Goal: Task Accomplishment & Management: Manage account settings

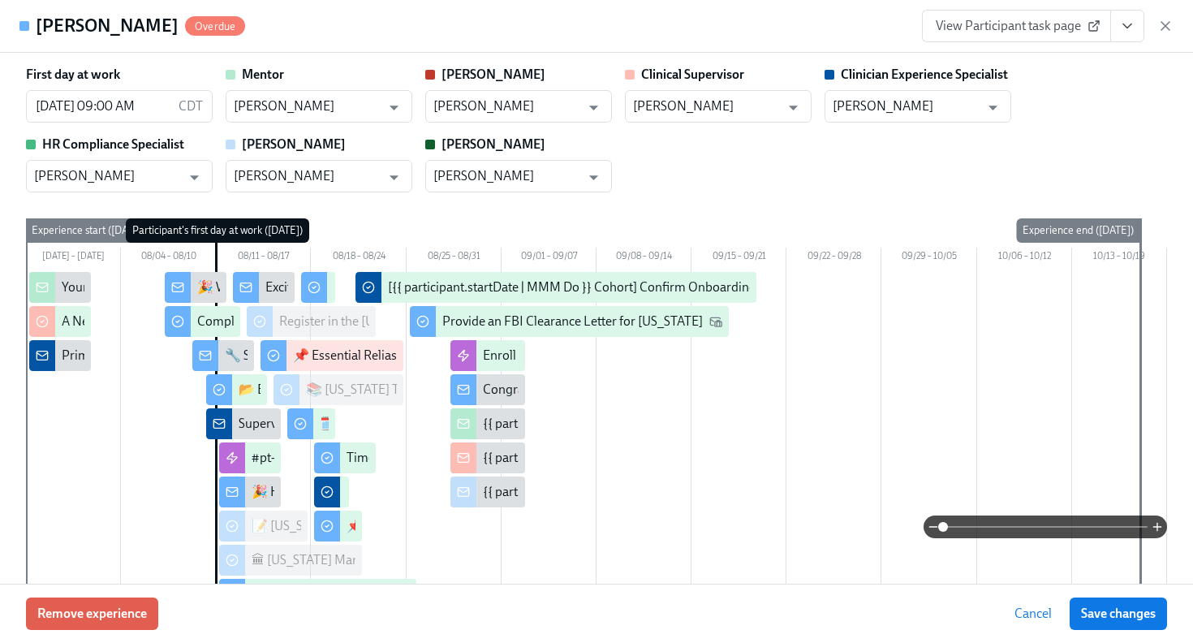
scroll to position [1145, 0]
click at [1153, 24] on div "View Participant task page" at bounding box center [1048, 26] width 252 height 32
click at [1171, 26] on icon "button" at bounding box center [1165, 26] width 16 height 16
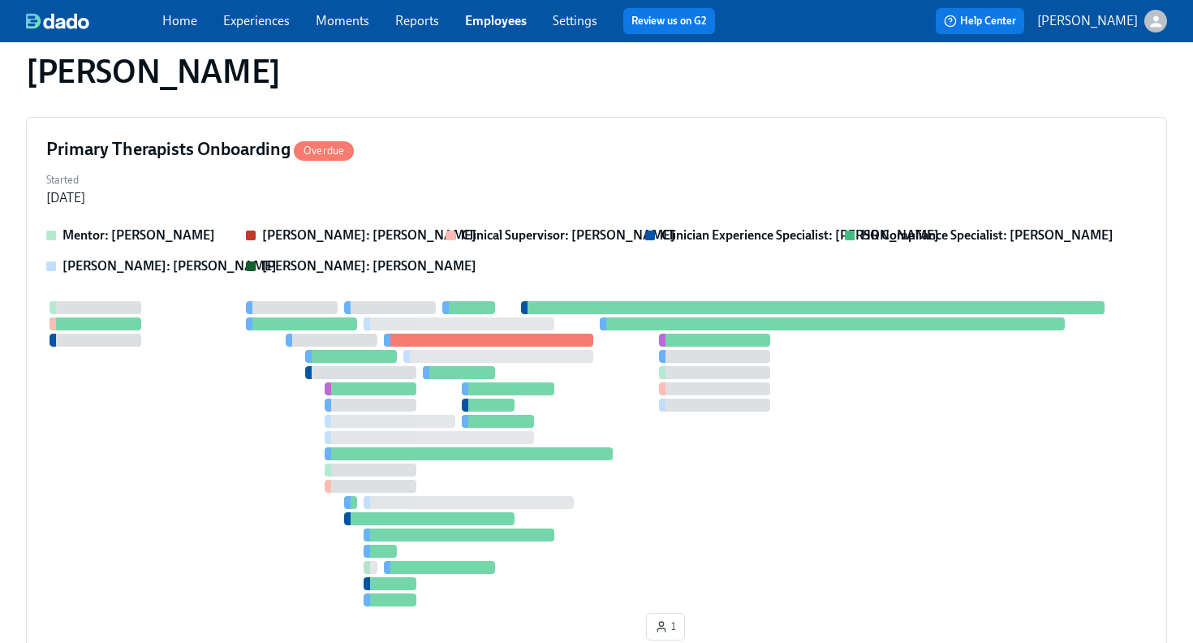
click at [496, 18] on link "Employees" at bounding box center [496, 20] width 62 height 15
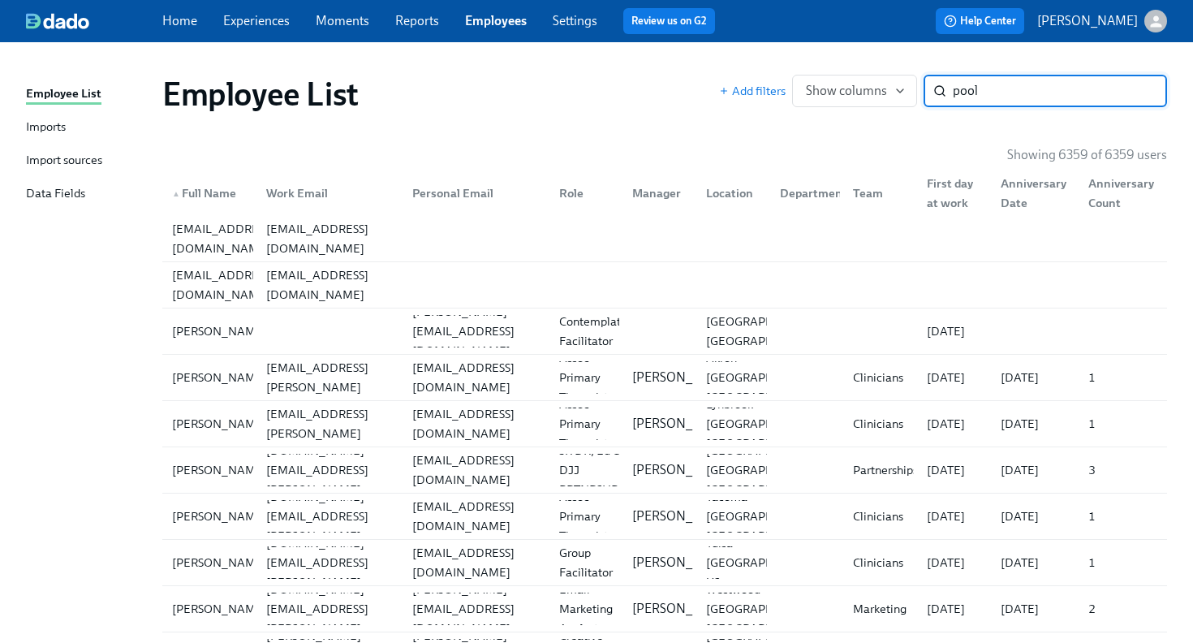
type input "poole"
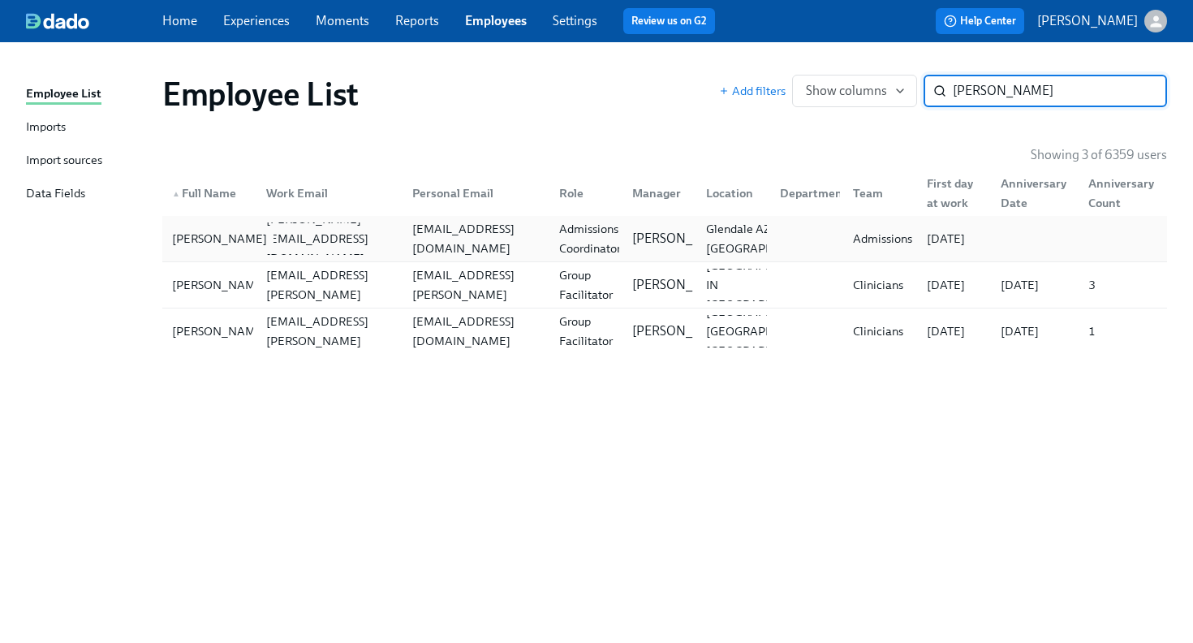
click at [247, 239] on div "Chloe Poole" at bounding box center [210, 238] width 88 height 32
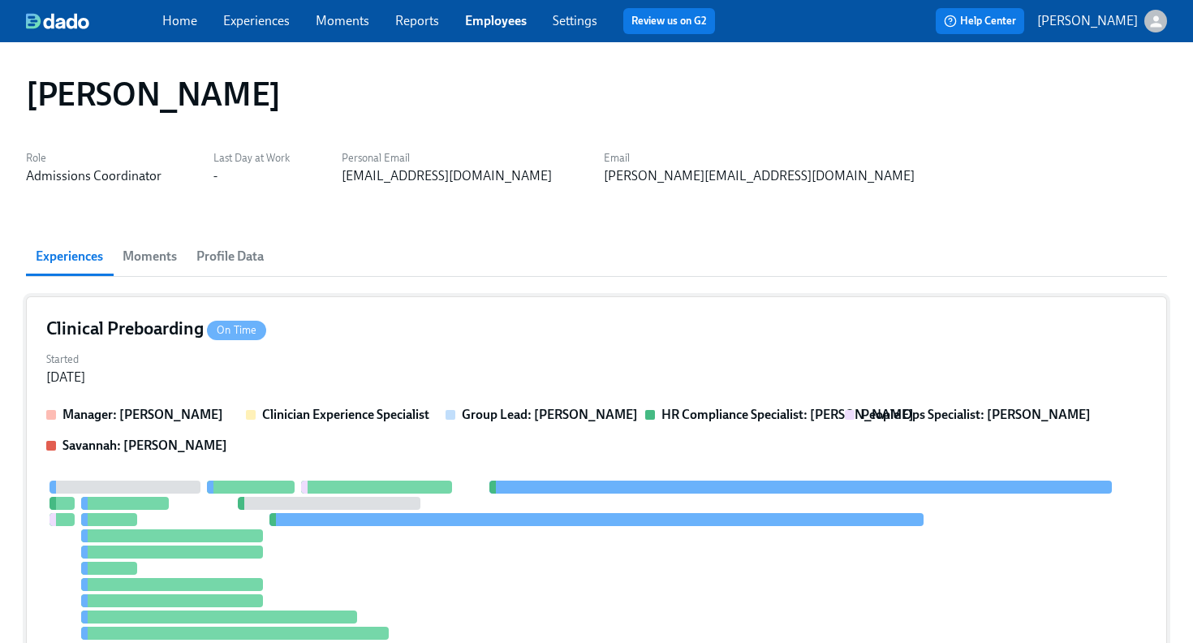
click at [467, 340] on div "Clinical Preboarding On Time" at bounding box center [596, 329] width 1100 height 24
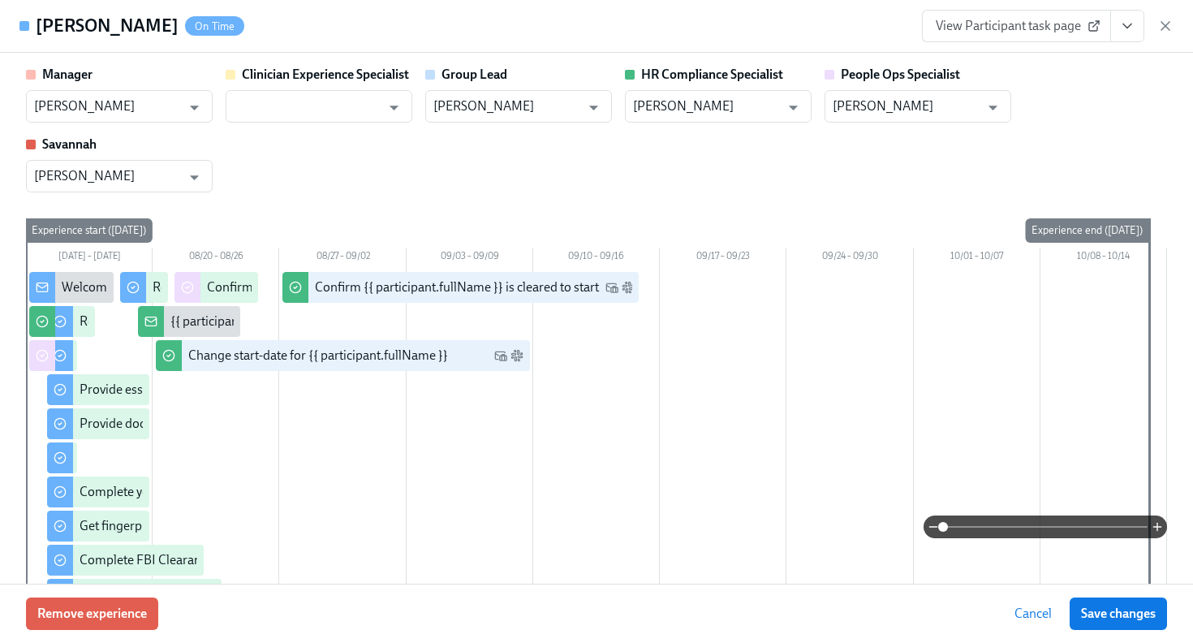
click at [1124, 28] on icon "View task page" at bounding box center [1127, 26] width 16 height 16
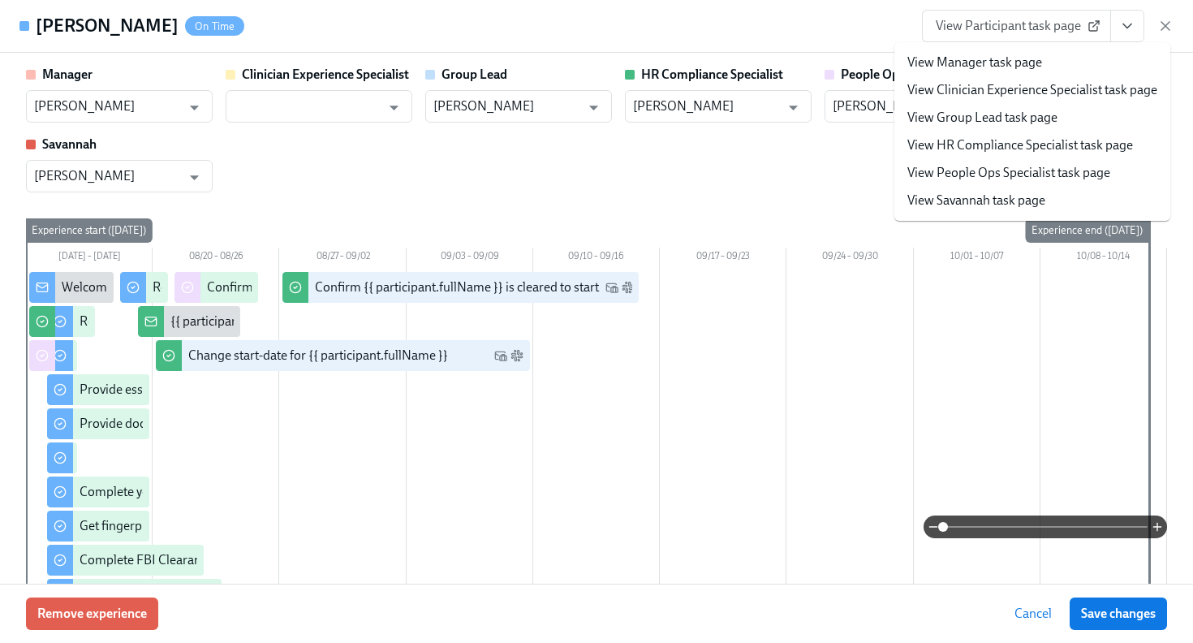
click at [1053, 152] on link "View HR Compliance Specialist task page" at bounding box center [1020, 145] width 226 height 18
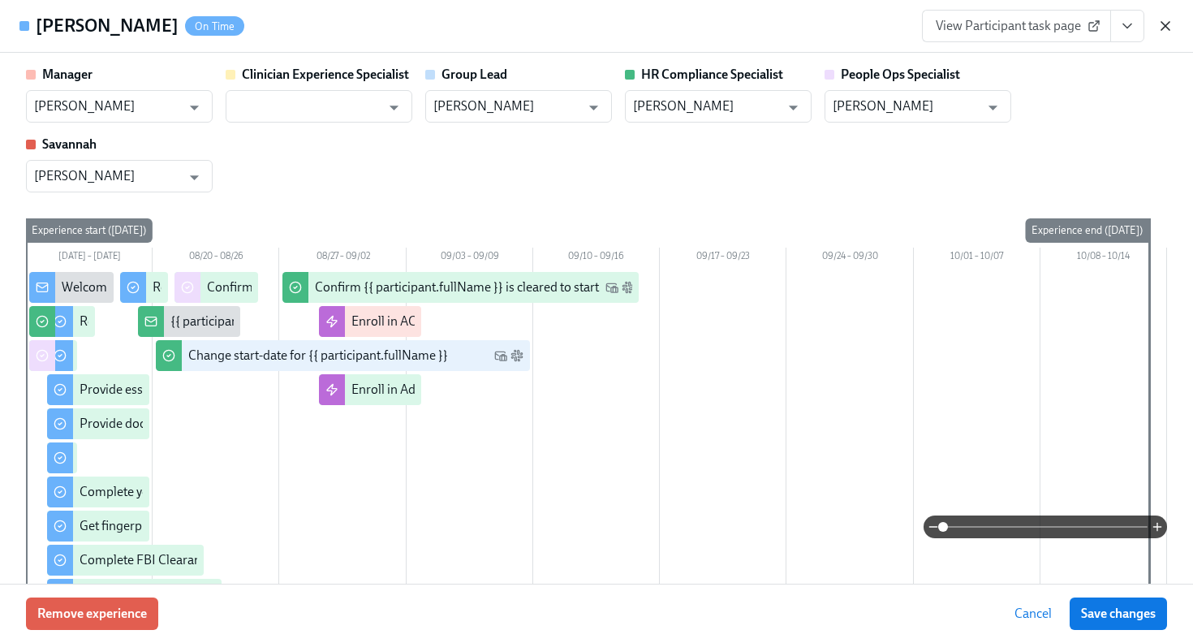
click at [1170, 31] on icon "button" at bounding box center [1165, 26] width 16 height 16
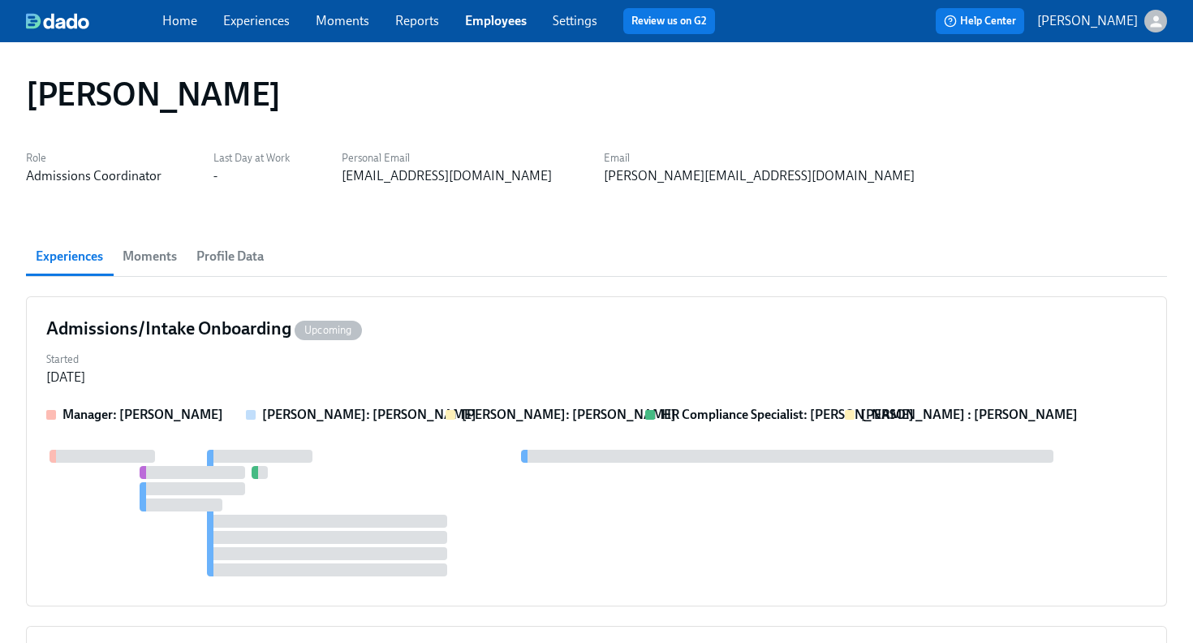
click at [496, 25] on link "Employees" at bounding box center [496, 20] width 62 height 15
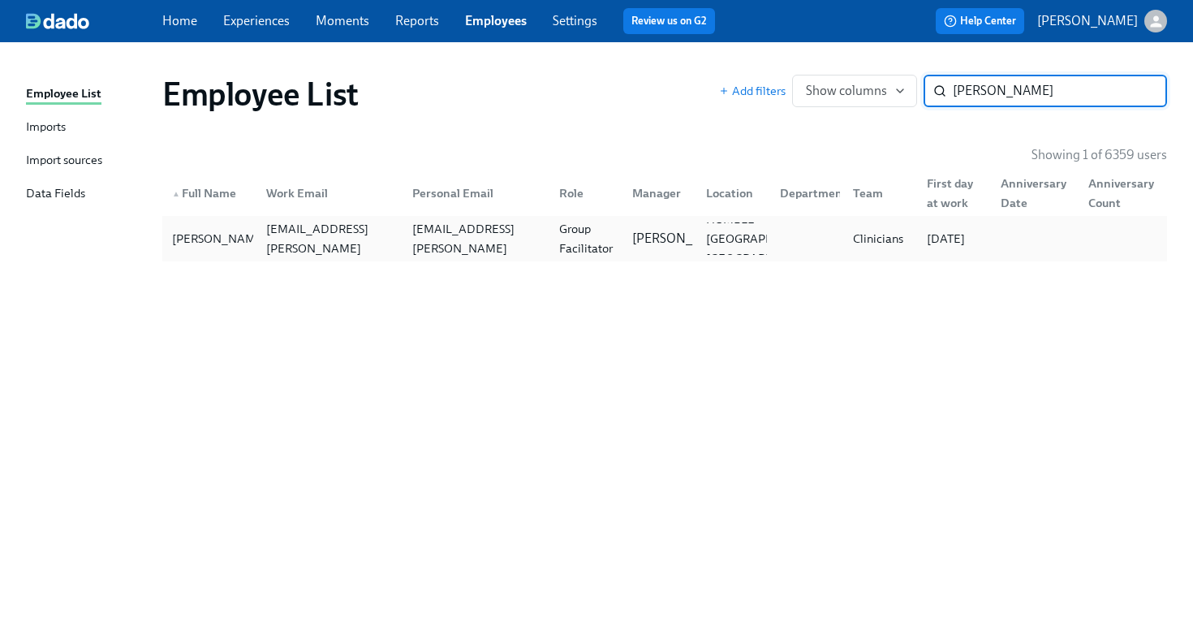
type input "danielle gonzalez"
click at [600, 244] on div "Group Facilitator" at bounding box center [586, 238] width 67 height 39
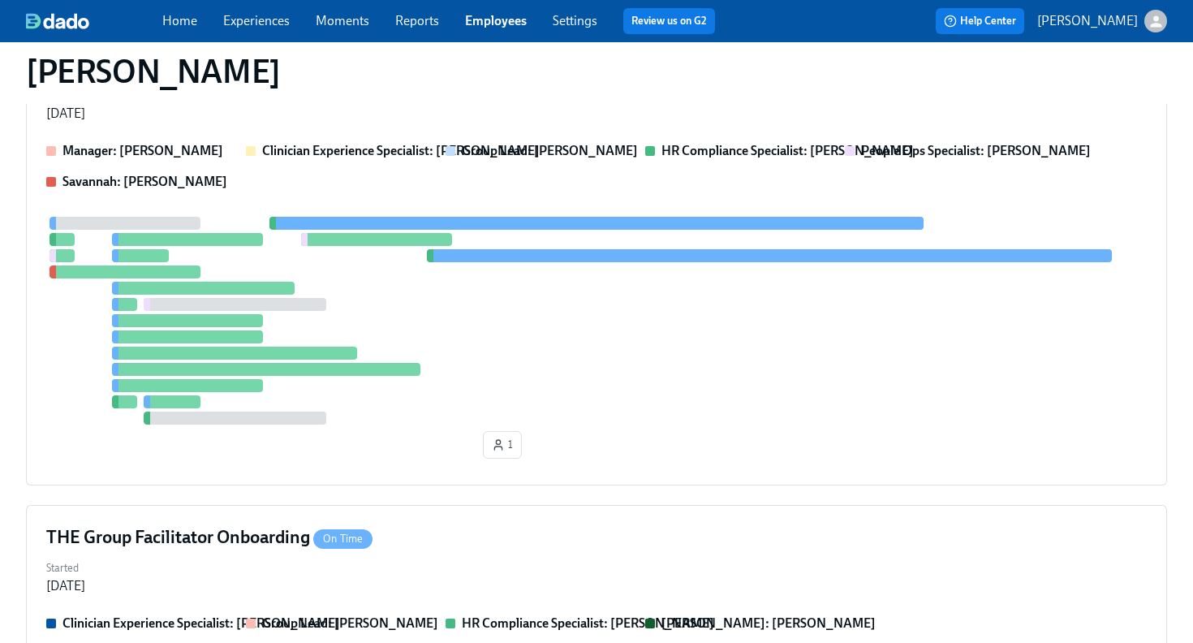
scroll to position [321, 0]
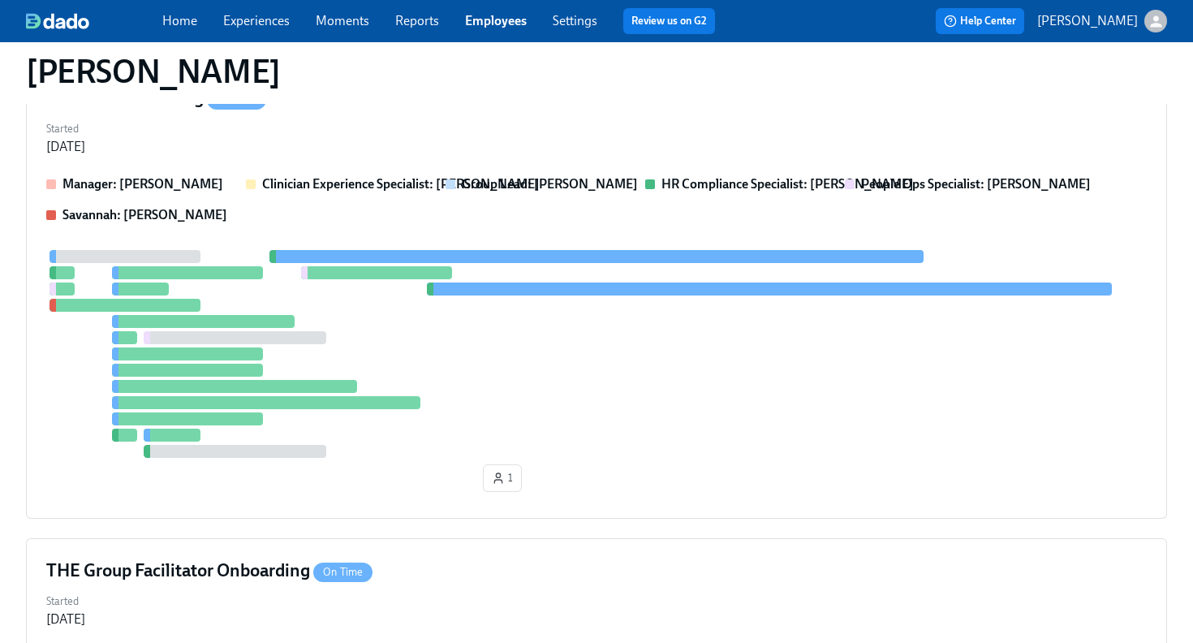
click at [631, 338] on div at bounding box center [596, 354] width 1100 height 208
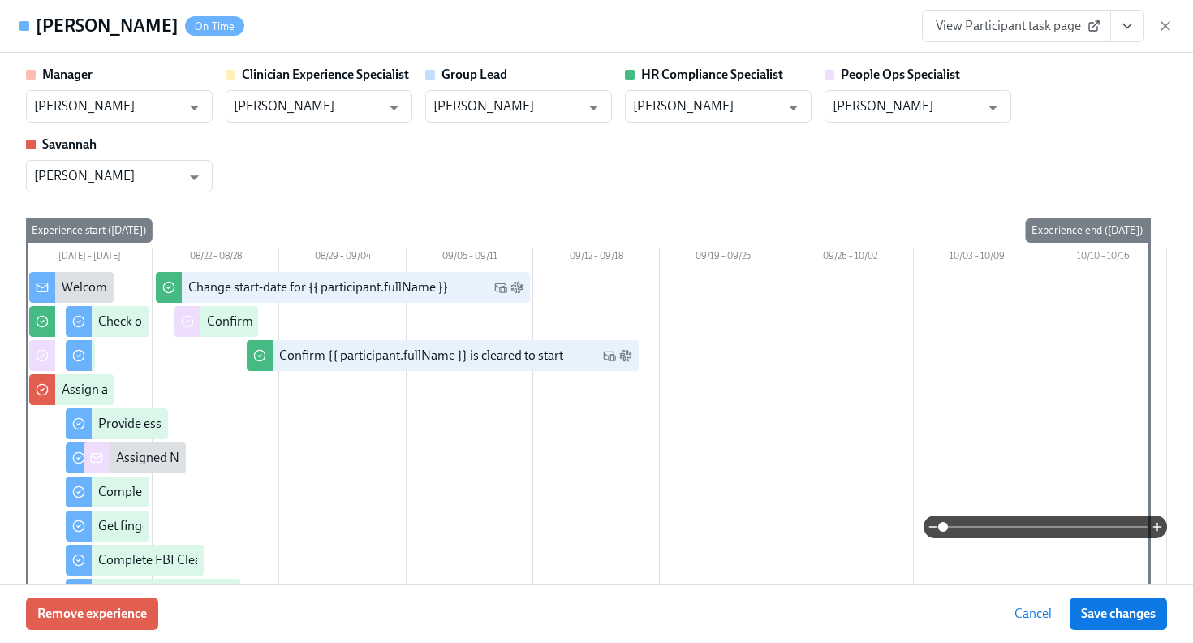
click at [1135, 33] on icon "View task page" at bounding box center [1127, 26] width 16 height 16
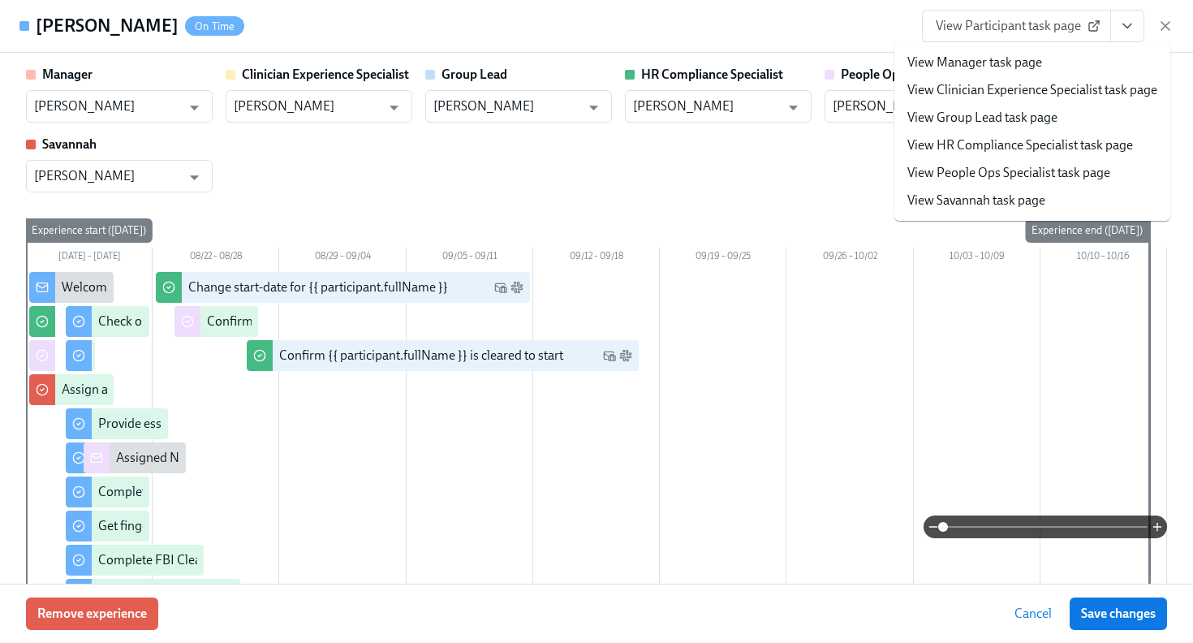
click at [1065, 154] on li "View HR Compliance Specialist task page" at bounding box center [1032, 145] width 276 height 28
click at [980, 141] on link "View HR Compliance Specialist task page" at bounding box center [1020, 145] width 226 height 18
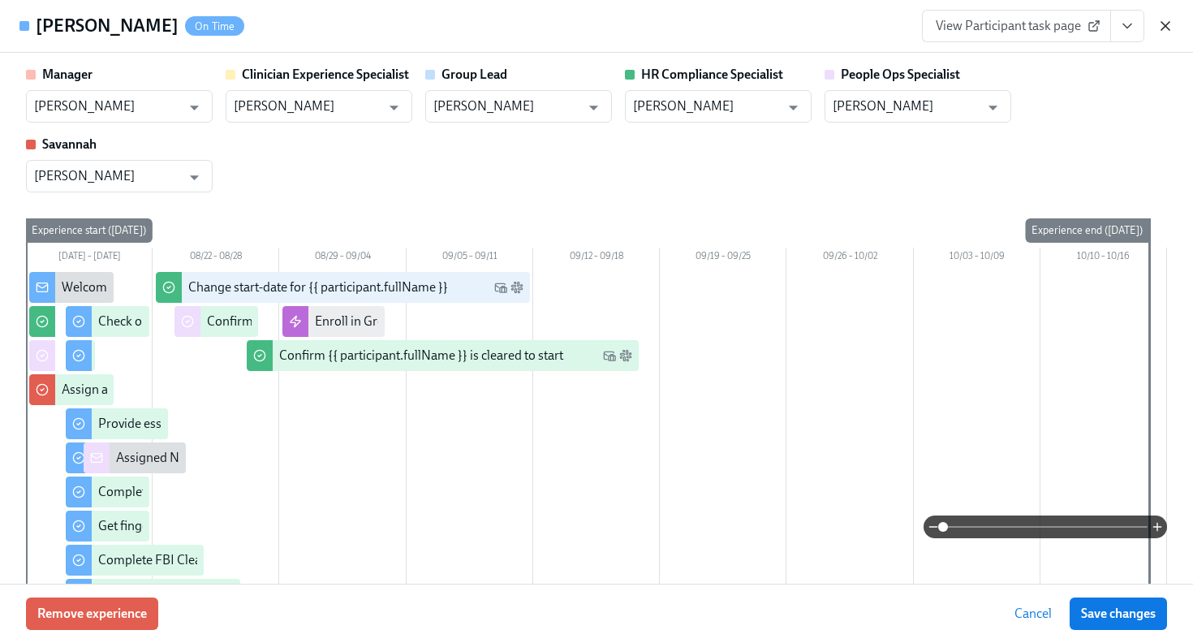
click at [1166, 30] on icon "button" at bounding box center [1165, 26] width 16 height 16
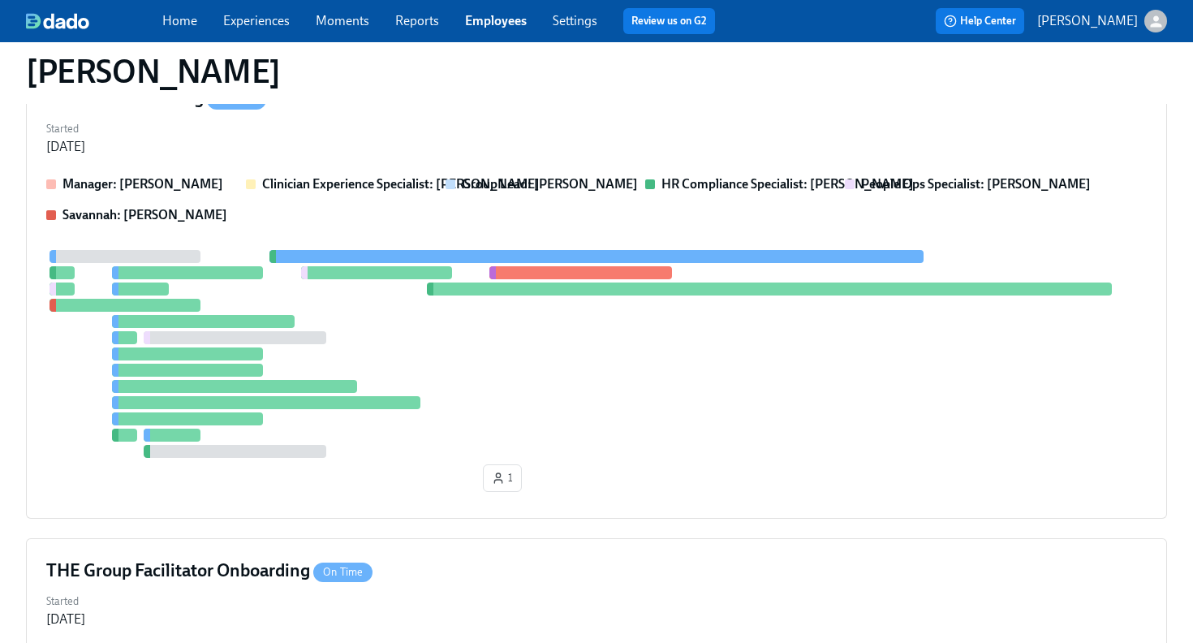
click at [503, 21] on link "Employees" at bounding box center [496, 20] width 62 height 15
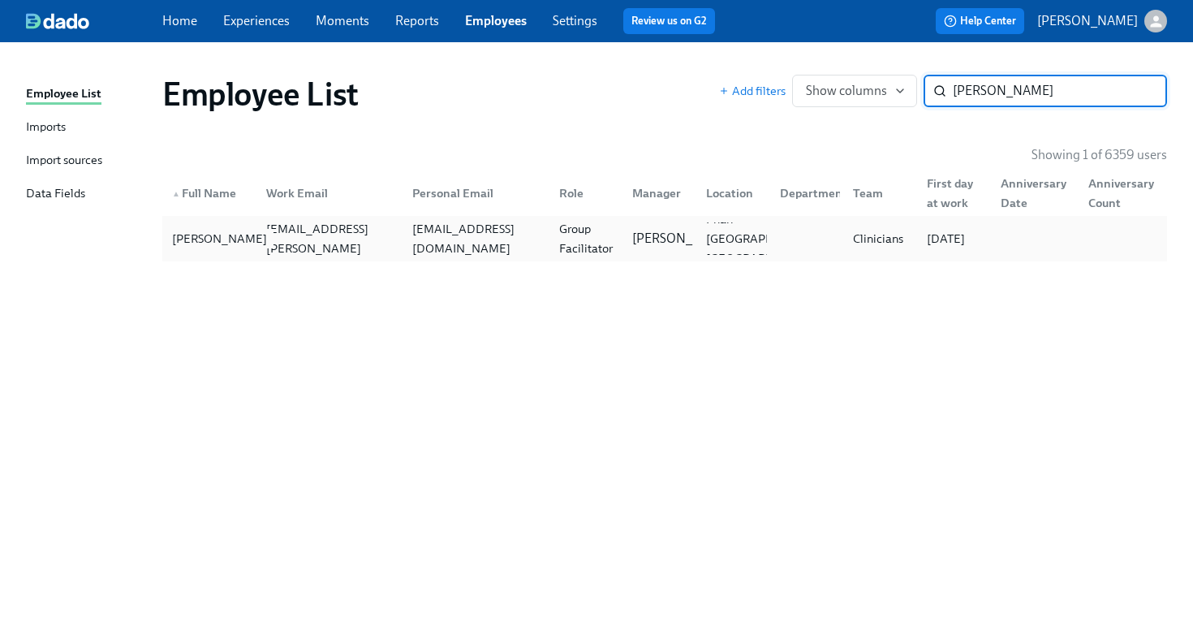
type input "valerie barr"
click at [239, 235] on div "Valerie Barrera" at bounding box center [220, 238] width 108 height 19
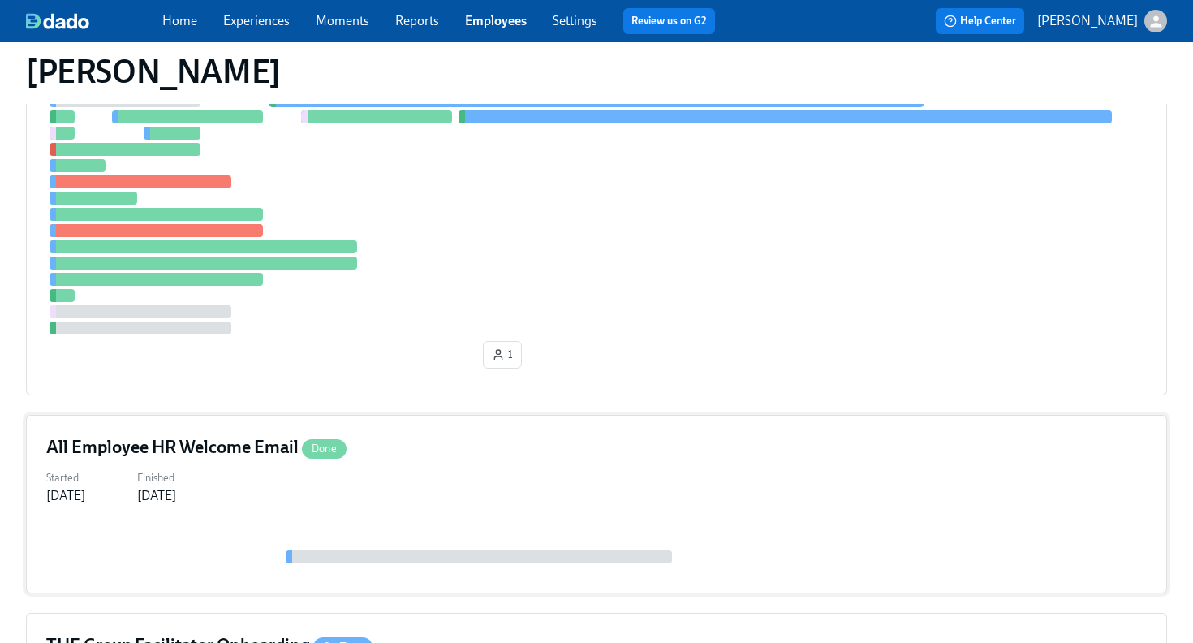
scroll to position [334, 0]
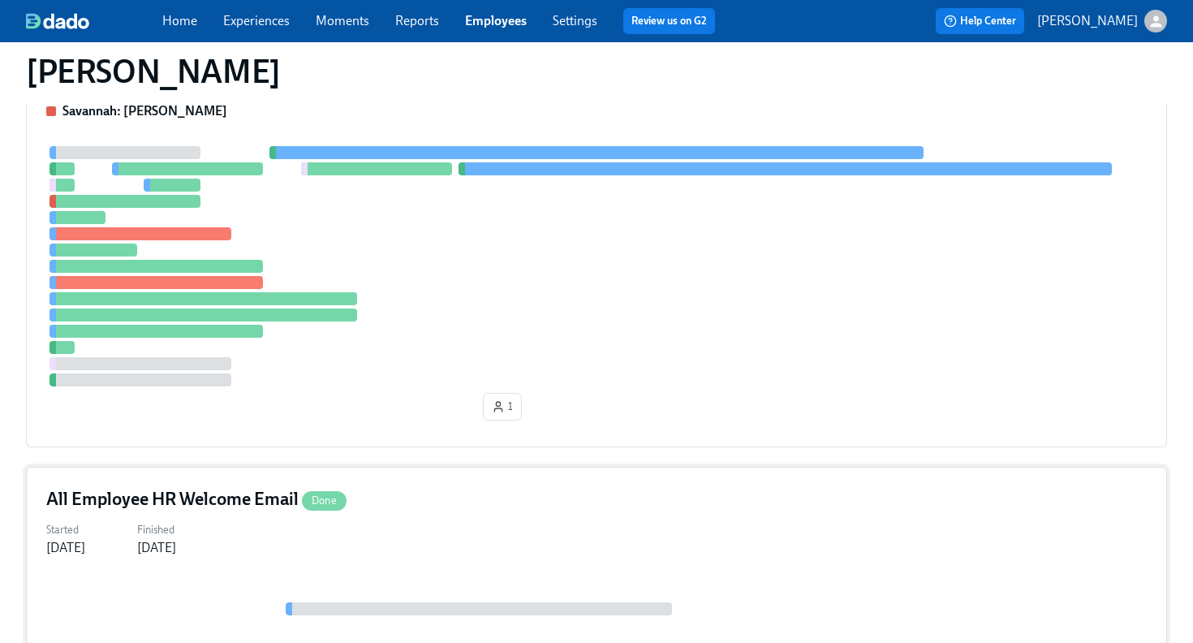
click at [534, 317] on div at bounding box center [596, 266] width 1100 height 240
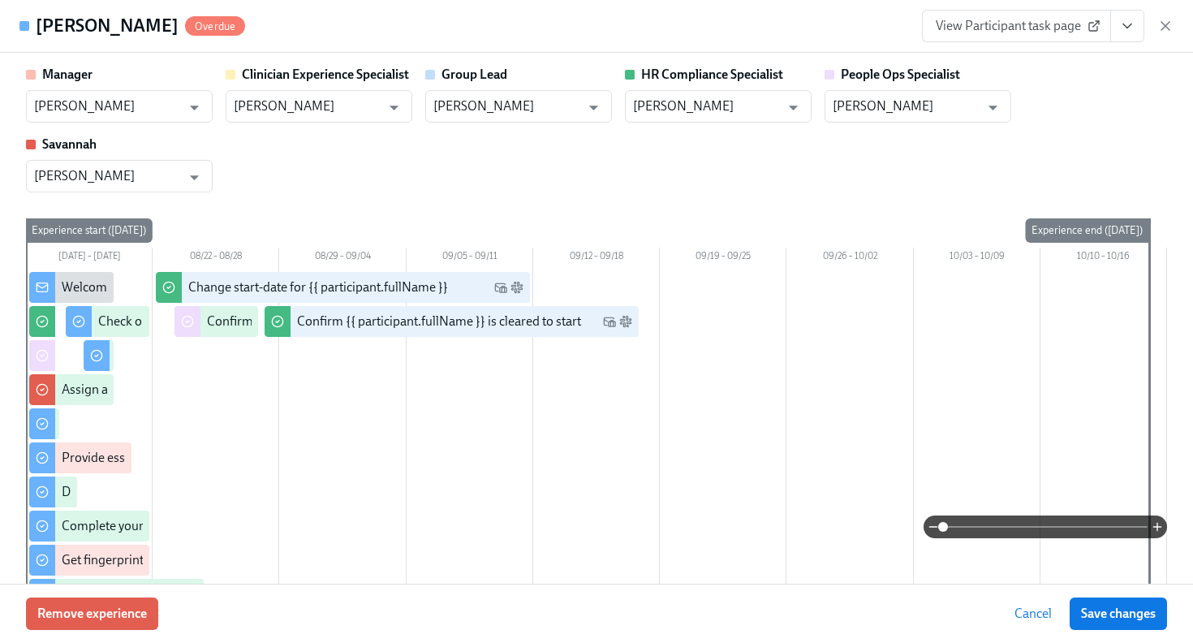
click at [1122, 33] on icon "View task page" at bounding box center [1127, 26] width 16 height 16
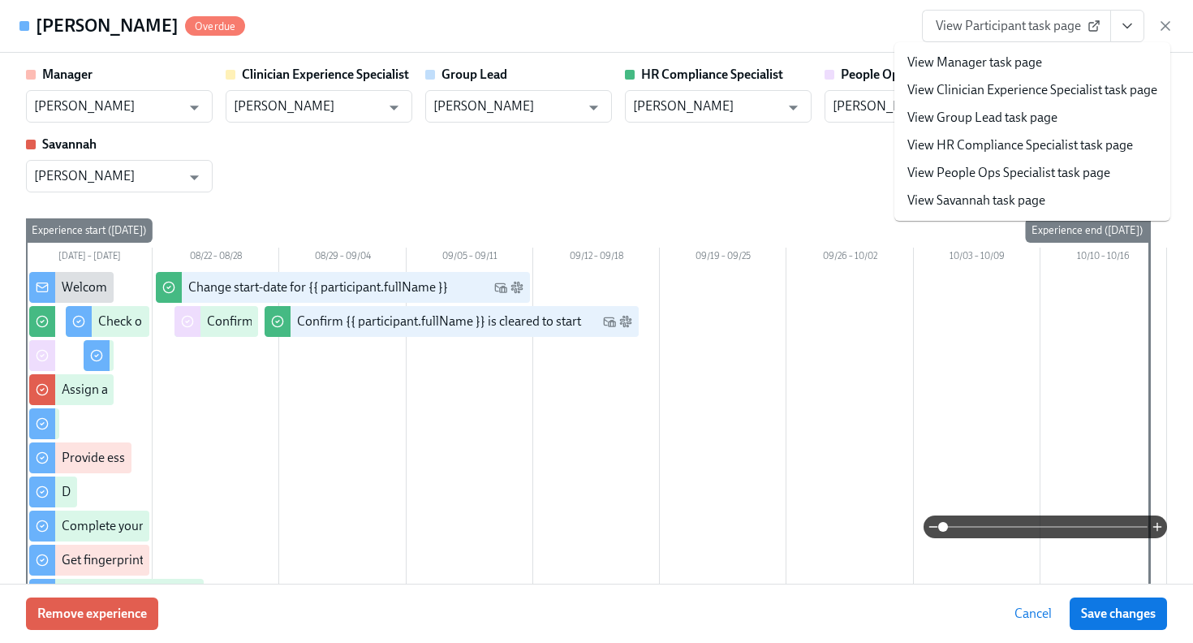
click at [1108, 140] on link "View HR Compliance Specialist task page" at bounding box center [1020, 145] width 226 height 18
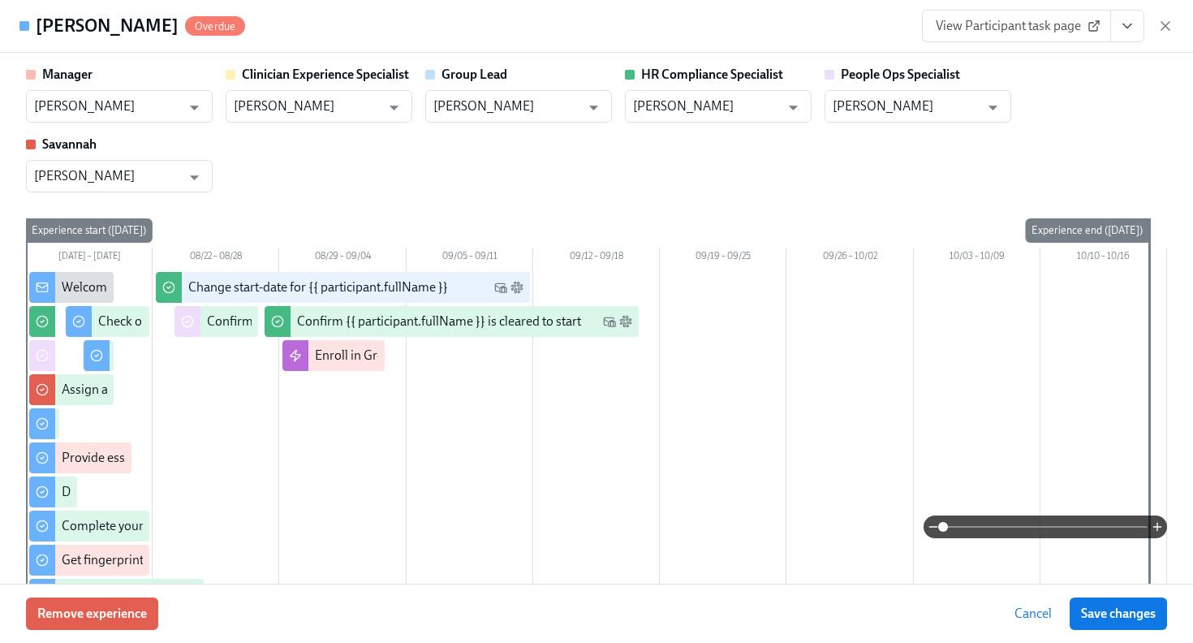
click at [1134, 30] on icon "View task page" at bounding box center [1127, 26] width 16 height 16
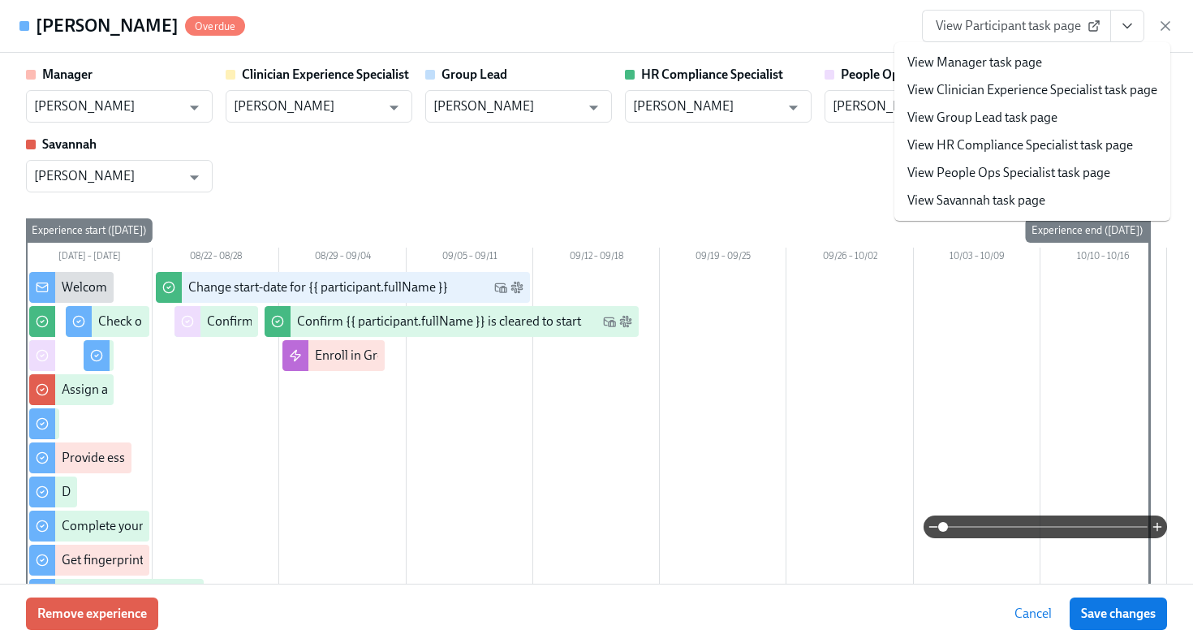
click at [1114, 140] on link "View HR Compliance Specialist task page" at bounding box center [1020, 145] width 226 height 18
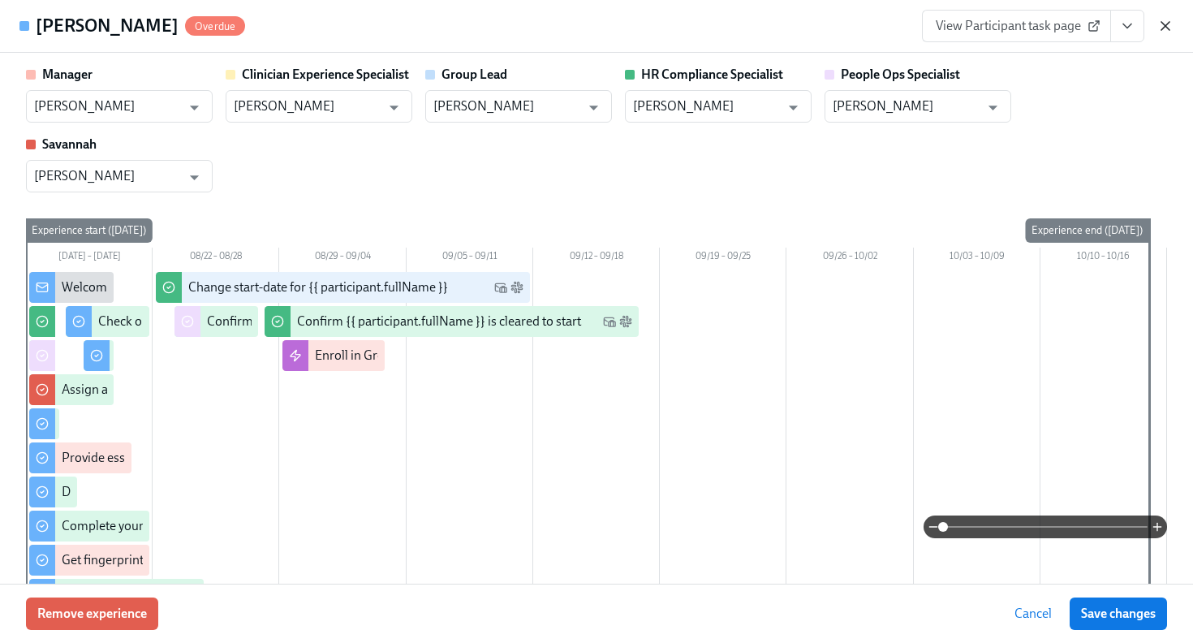
click at [1162, 24] on icon "button" at bounding box center [1165, 26] width 16 height 16
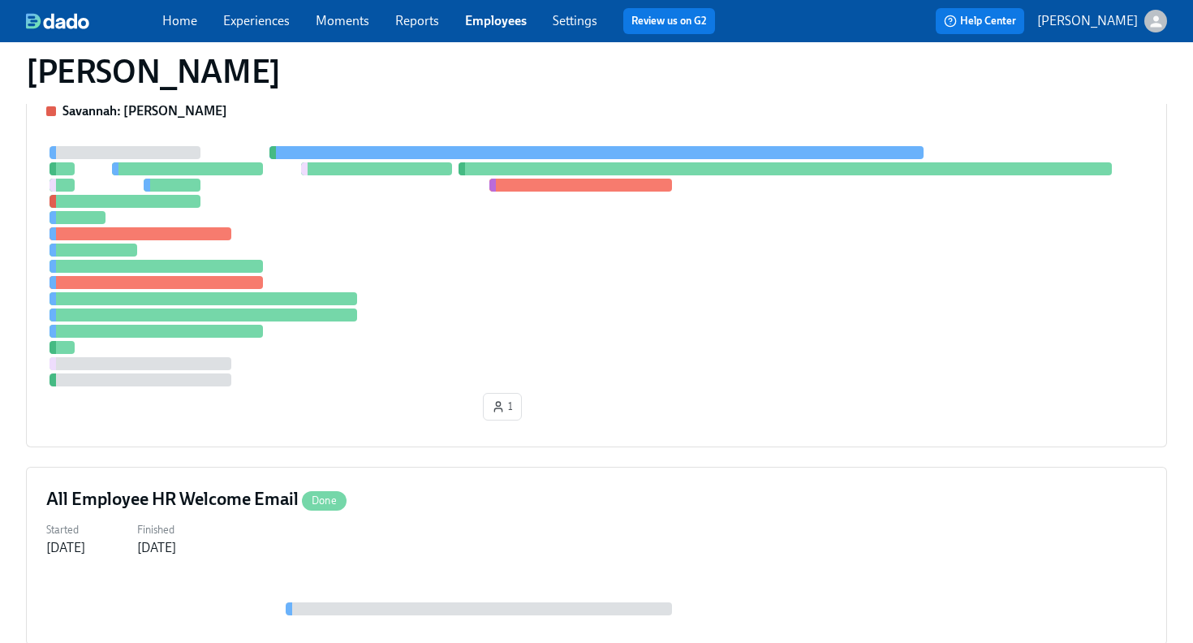
click at [495, 15] on link "Employees" at bounding box center [496, 20] width 62 height 15
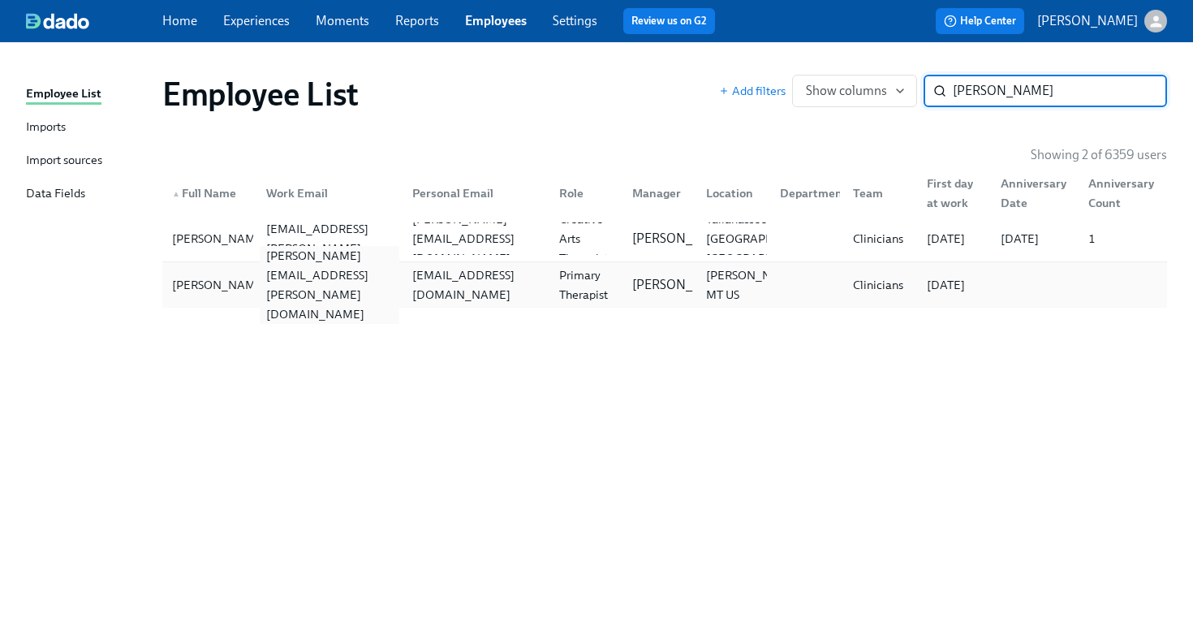
type input "gentry"
click at [379, 288] on div "sara.gentry@charliehealth.com" at bounding box center [330, 285] width 140 height 78
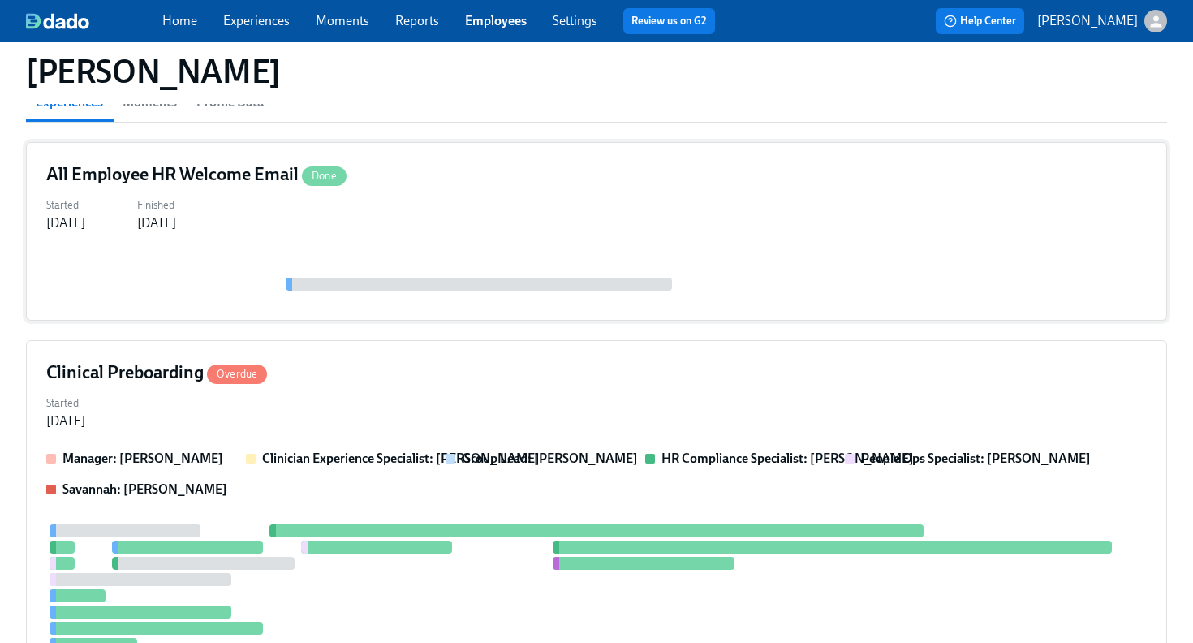
scroll to position [374, 0]
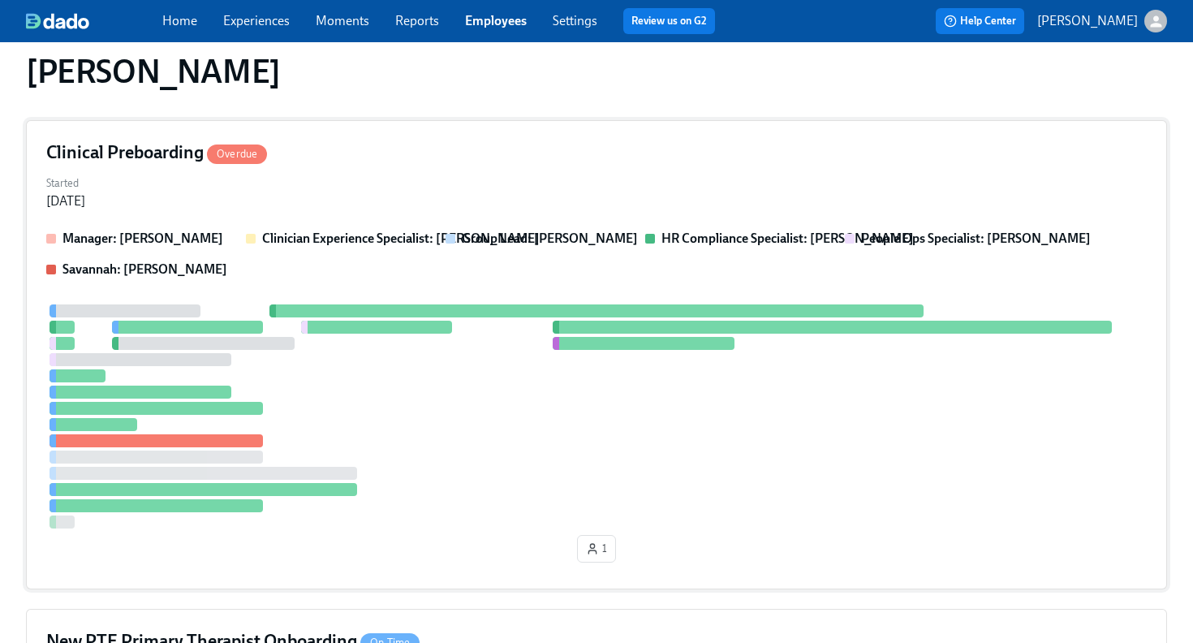
click at [463, 394] on div at bounding box center [596, 416] width 1100 height 224
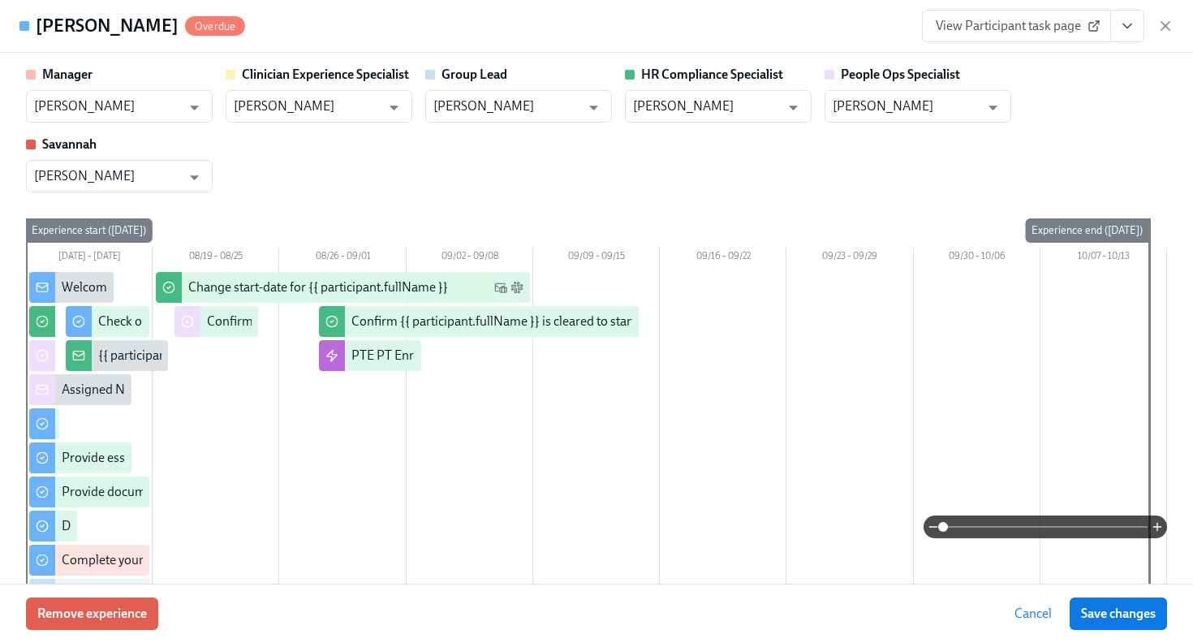
click at [1128, 26] on icon "View task page" at bounding box center [1127, 26] width 8 height 4
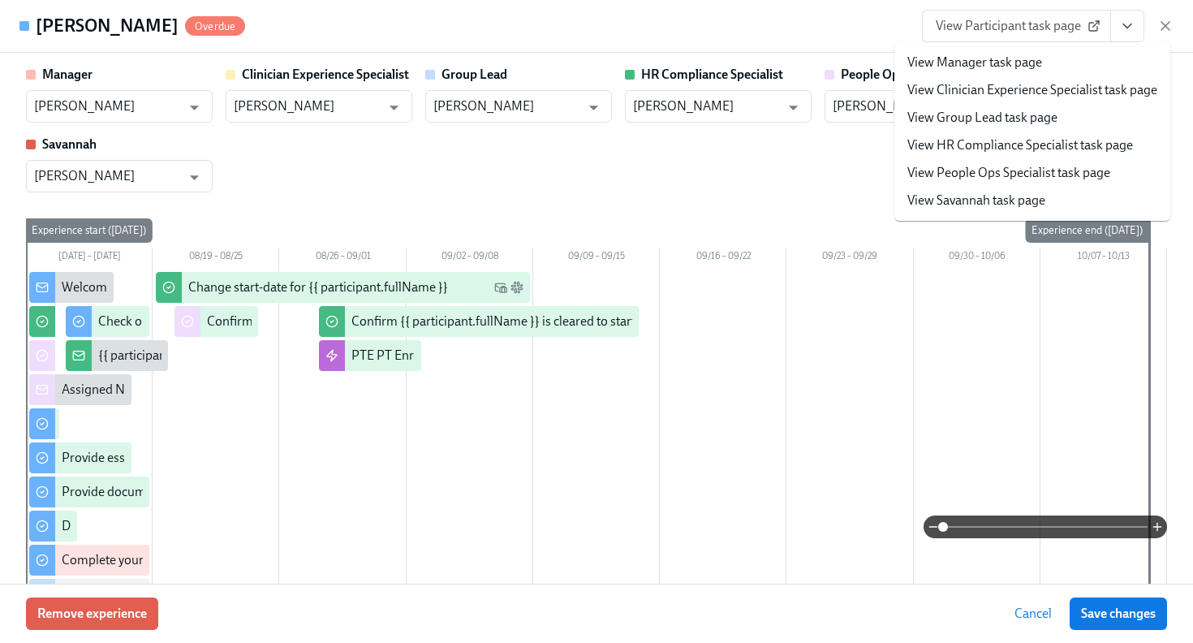
click at [1045, 154] on li "View HR Compliance Specialist task page" at bounding box center [1032, 145] width 276 height 28
click at [923, 151] on link "View HR Compliance Specialist task page" at bounding box center [1020, 145] width 226 height 18
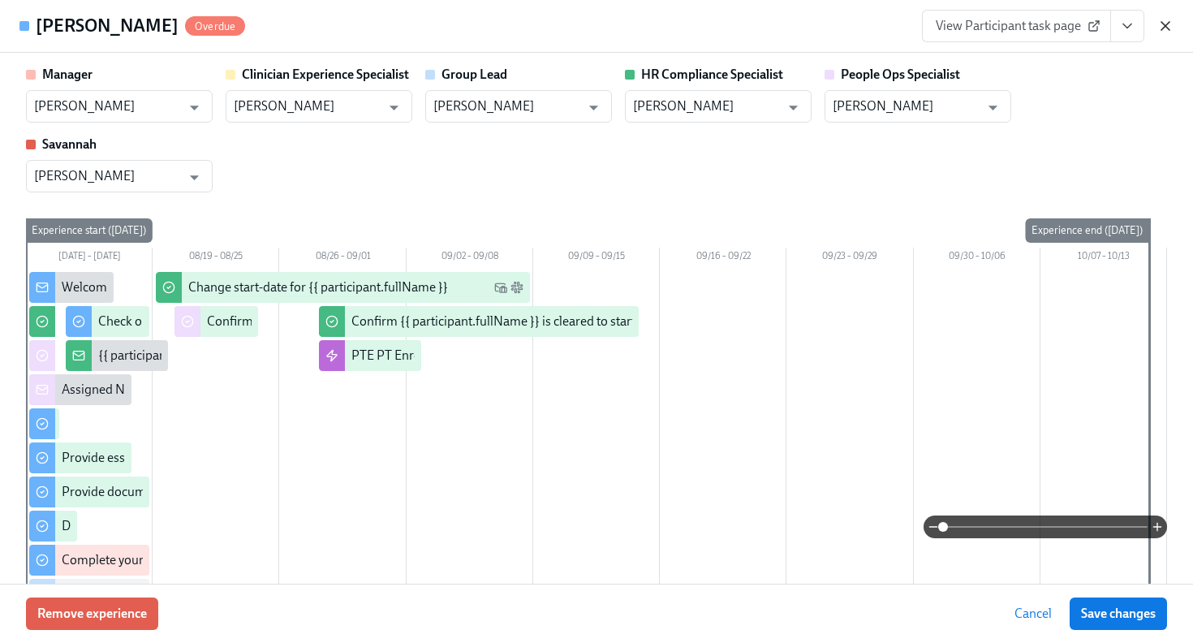
click at [1161, 24] on icon "button" at bounding box center [1165, 26] width 16 height 16
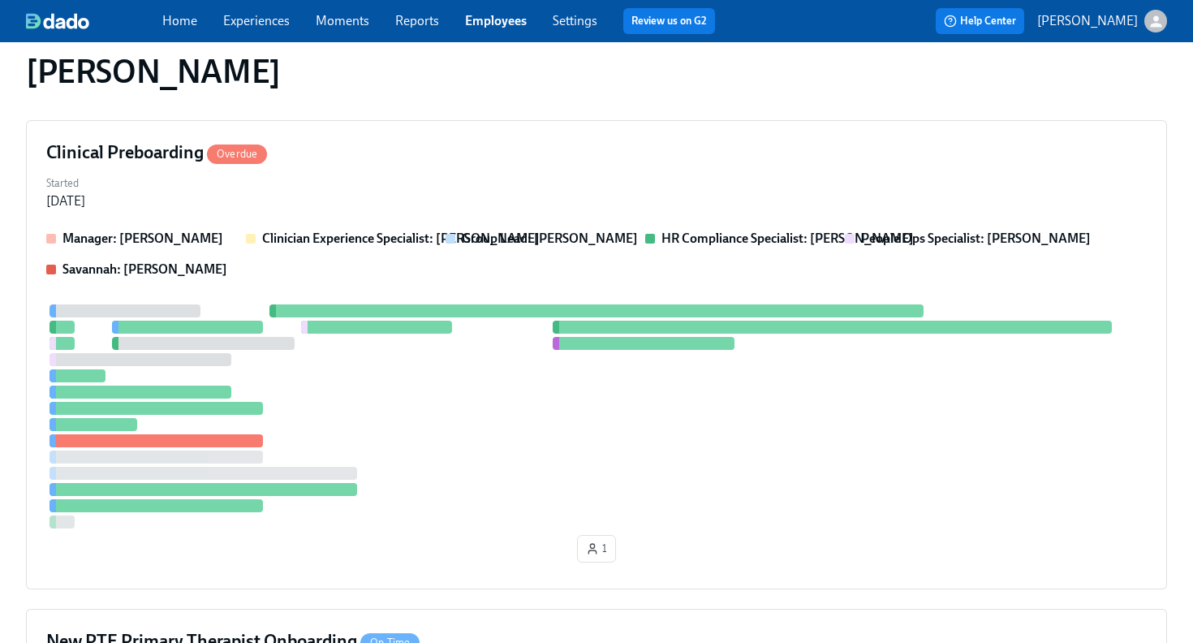
click at [513, 18] on link "Employees" at bounding box center [496, 20] width 62 height 15
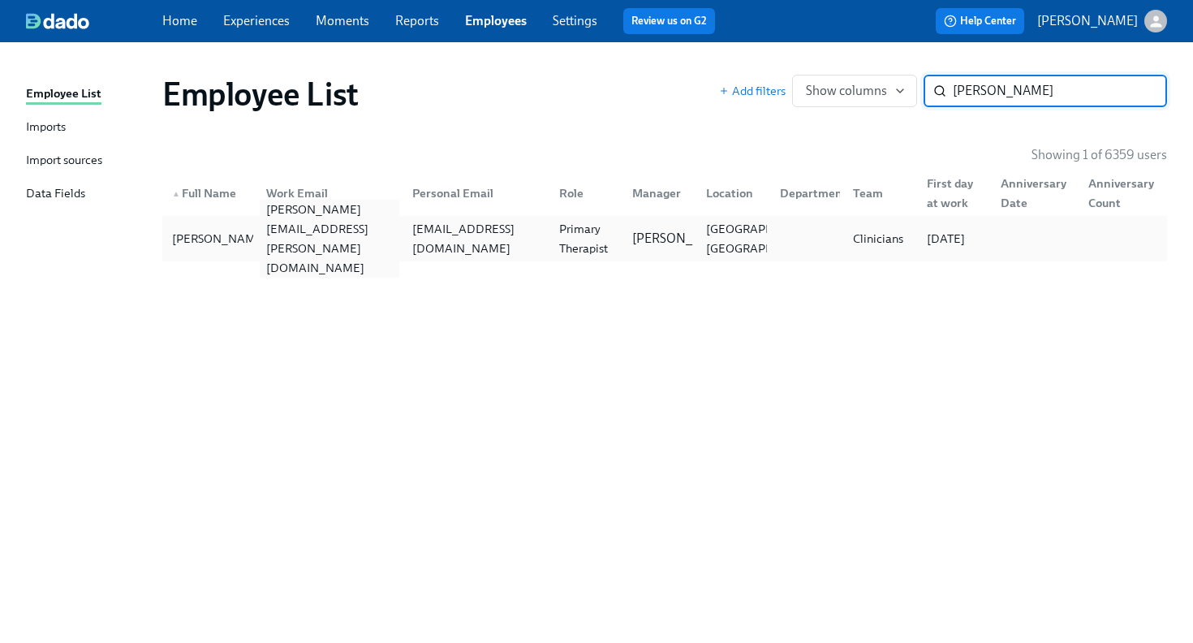
type input "ferrante"
click at [309, 243] on div "andrea.ferrante@charliehealth.com" at bounding box center [330, 239] width 140 height 78
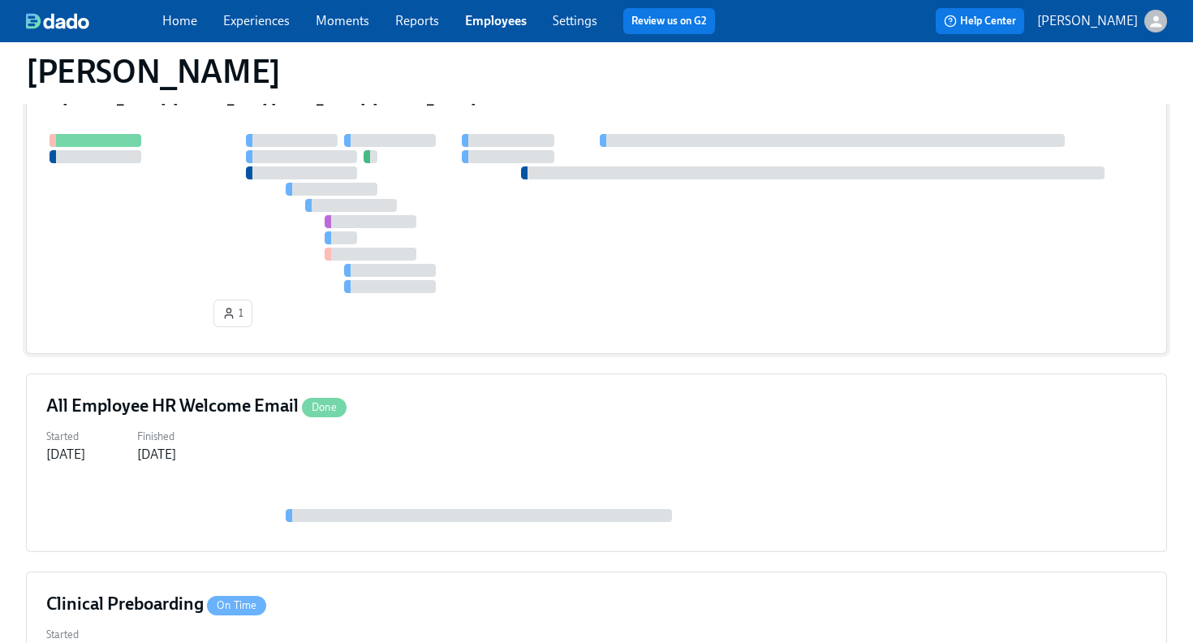
scroll to position [500, 0]
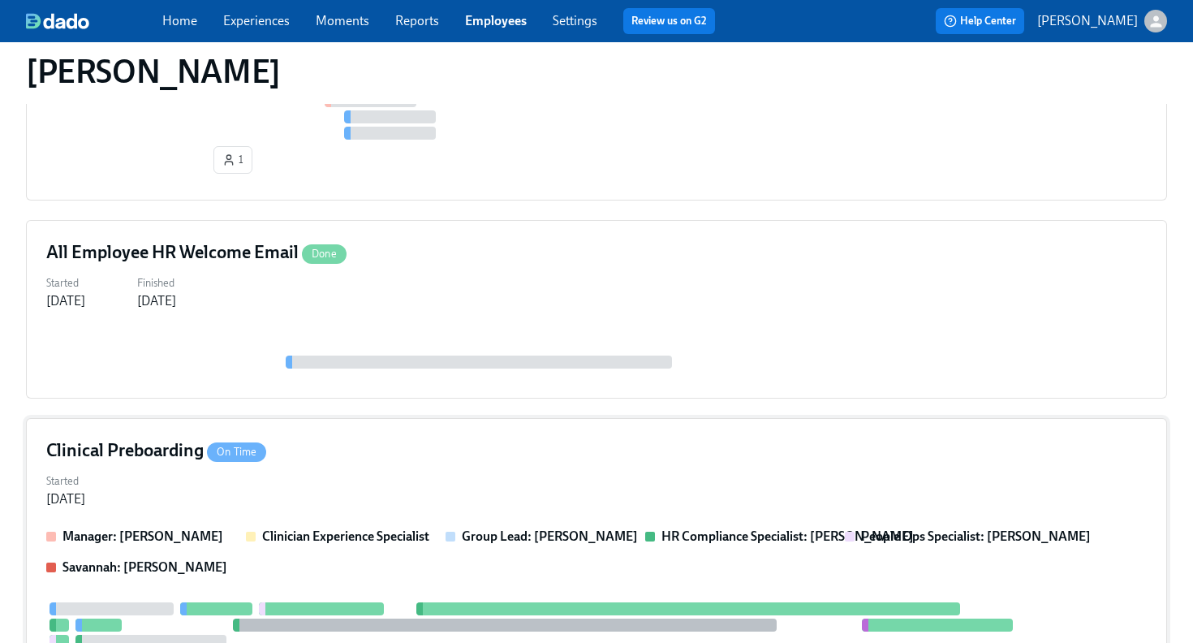
click at [647, 474] on div "Started Jul 28, 2025" at bounding box center [596, 488] width 1100 height 39
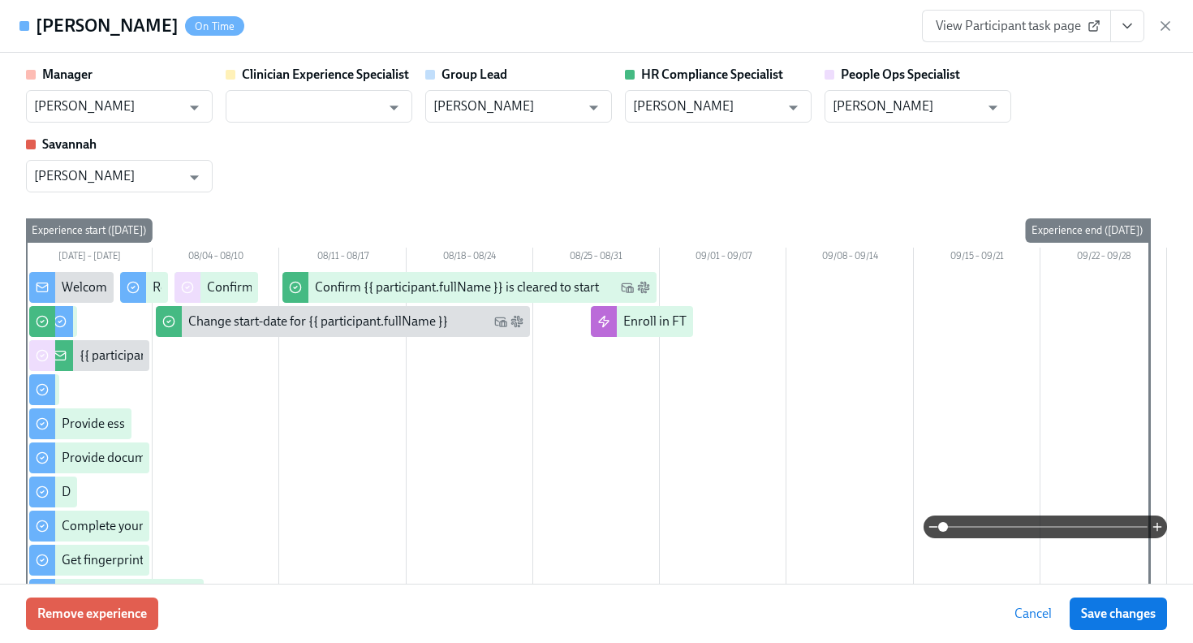
click at [1129, 33] on icon "View task page" at bounding box center [1127, 26] width 16 height 16
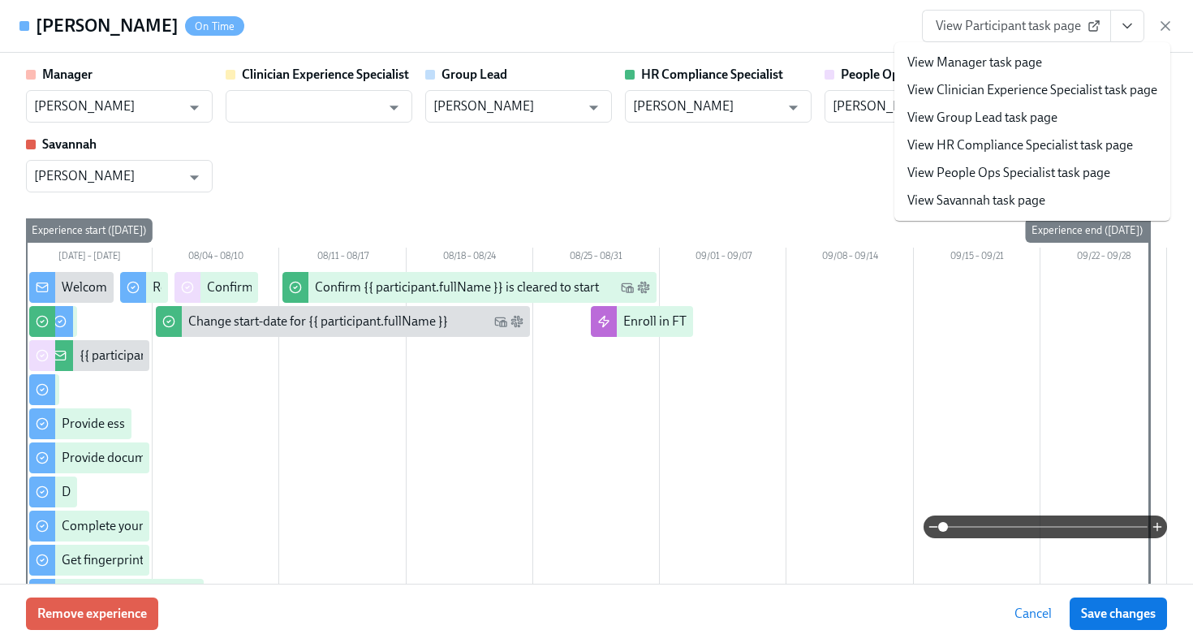
click at [1098, 148] on link "View HR Compliance Specialist task page" at bounding box center [1020, 145] width 226 height 18
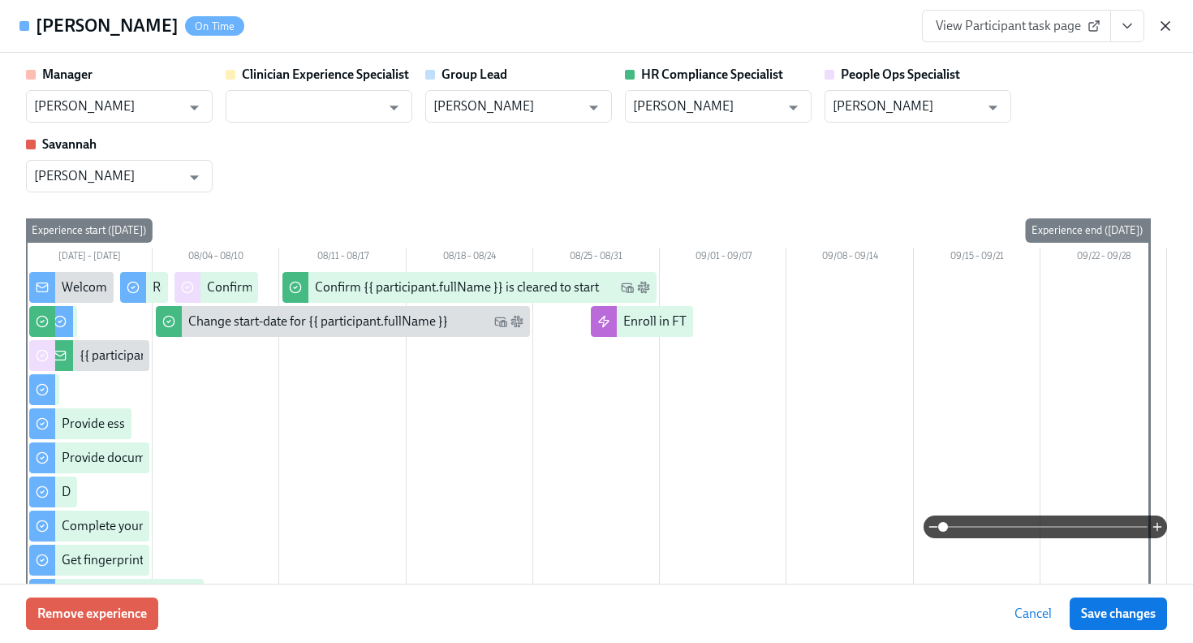
click at [1168, 23] on icon "button" at bounding box center [1165, 26] width 8 height 8
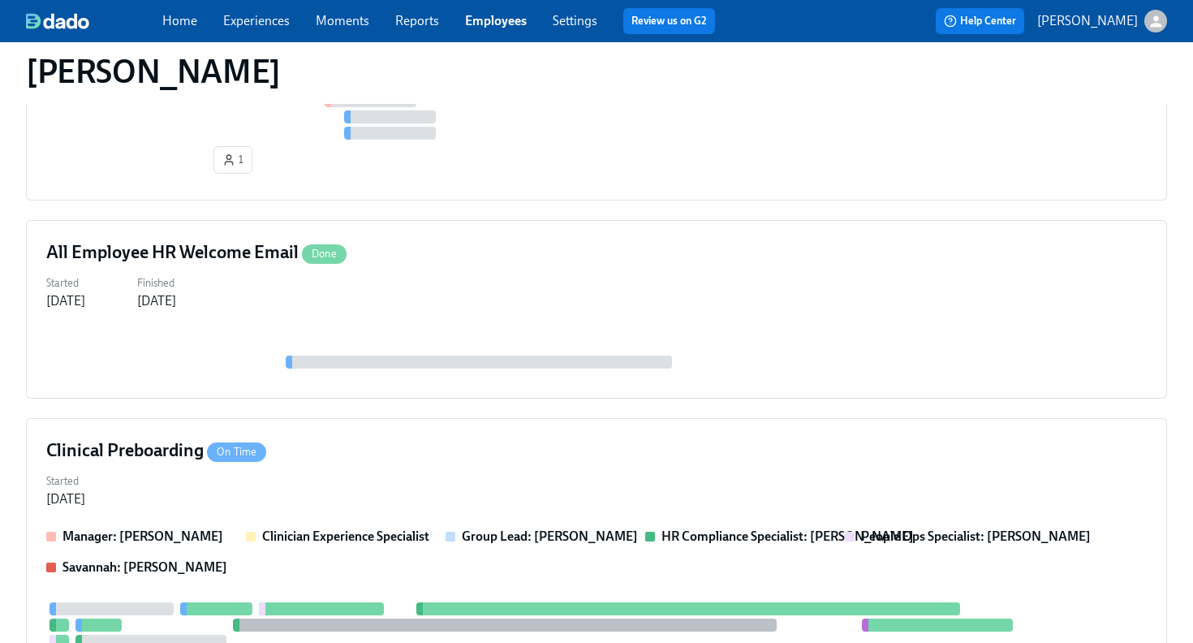
click at [520, 24] on link "Employees" at bounding box center [496, 20] width 62 height 15
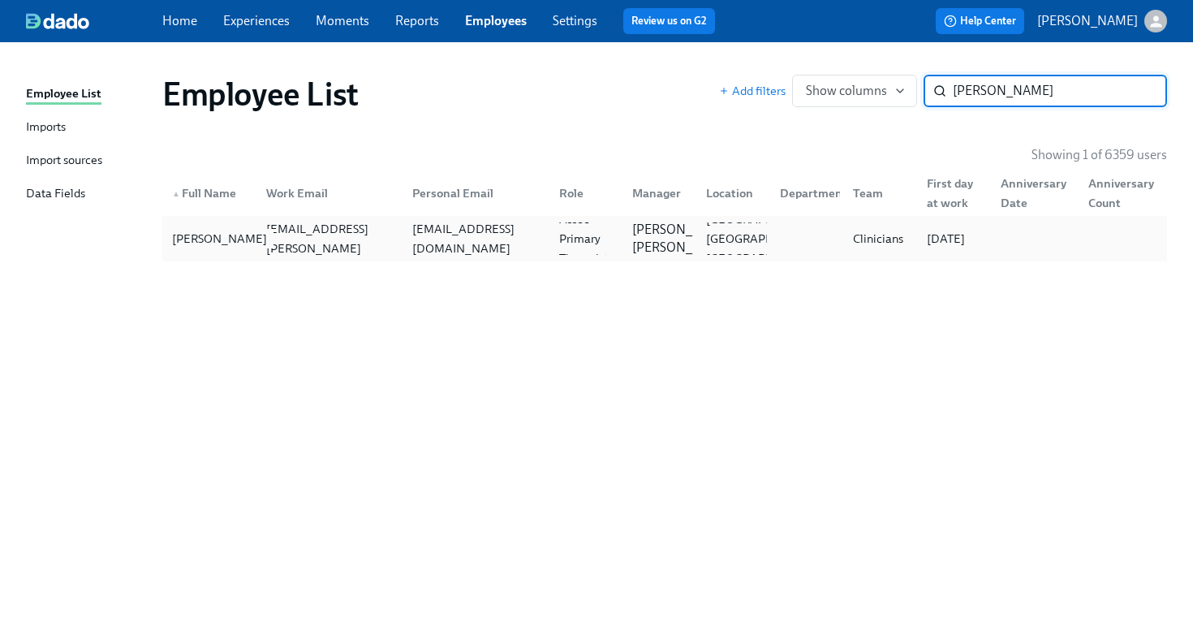
type input "sarah hern"
click at [239, 231] on div "[PERSON_NAME]" at bounding box center [220, 238] width 108 height 19
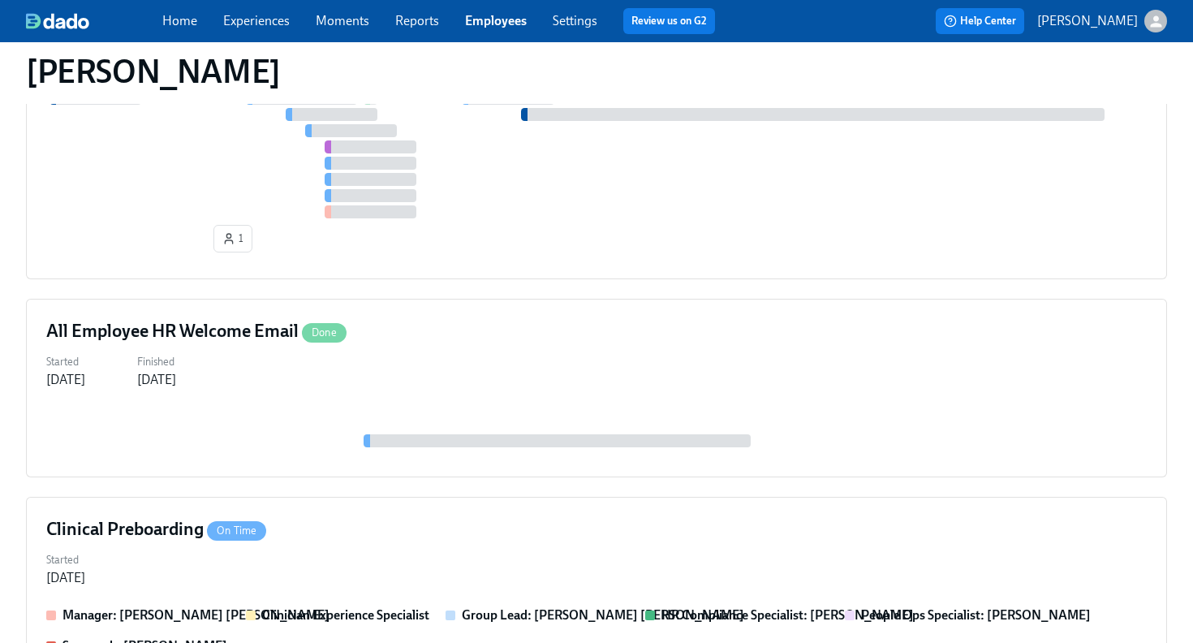
scroll to position [408, 0]
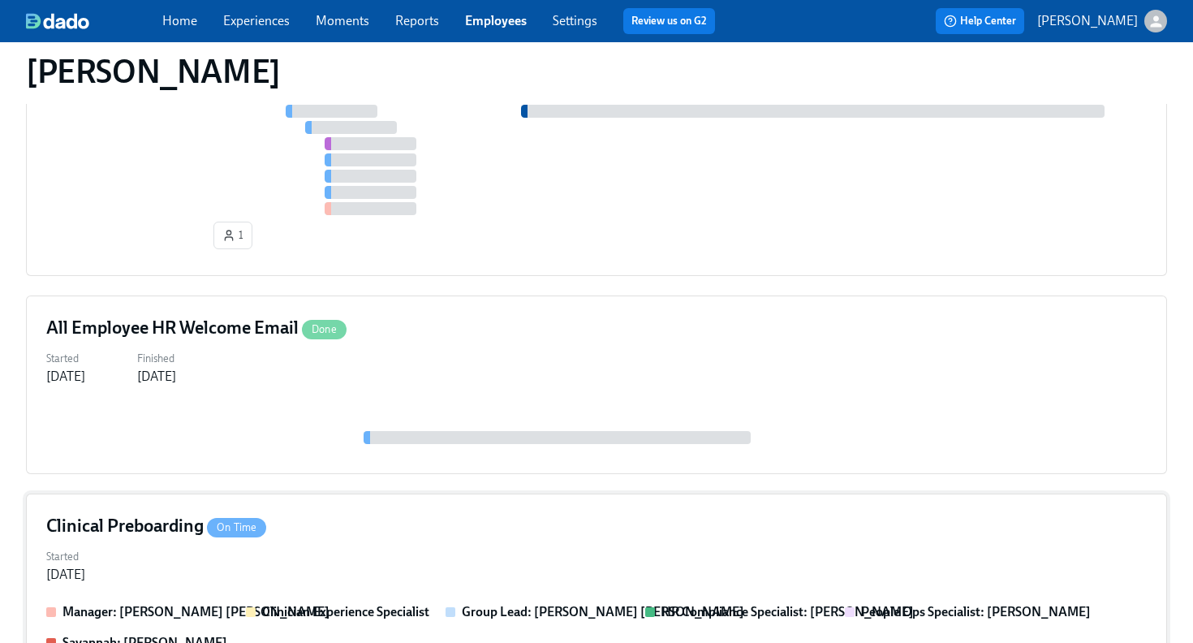
click at [427, 516] on div "Clinical Preboarding On Time" at bounding box center [596, 526] width 1100 height 24
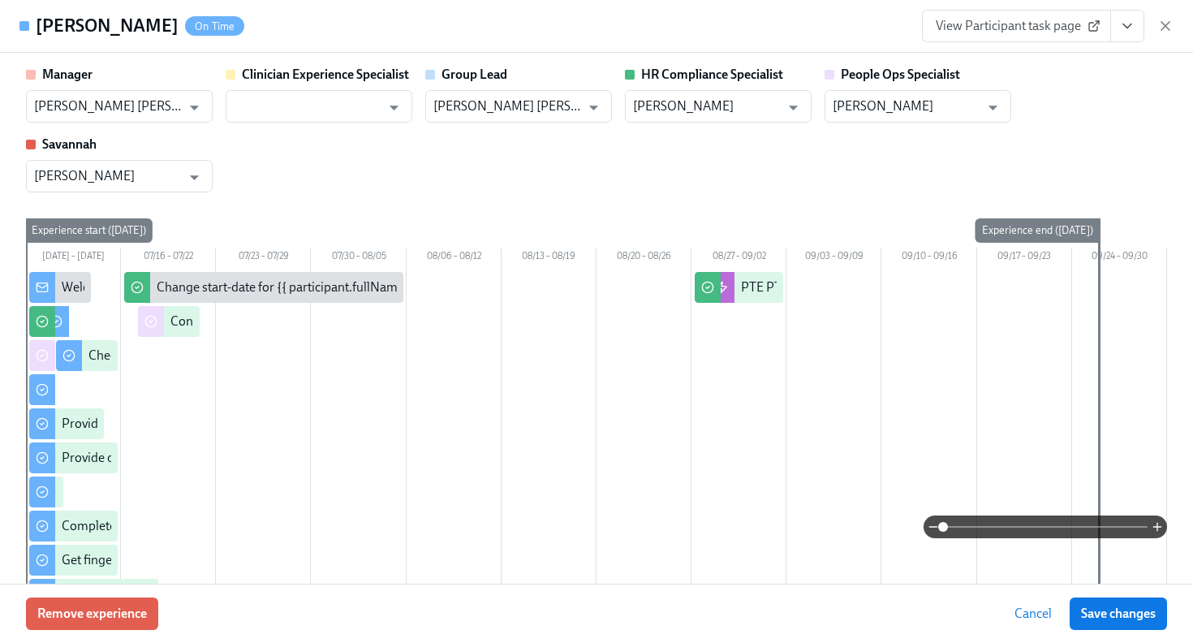
click at [1123, 24] on icon "View task page" at bounding box center [1127, 26] width 16 height 16
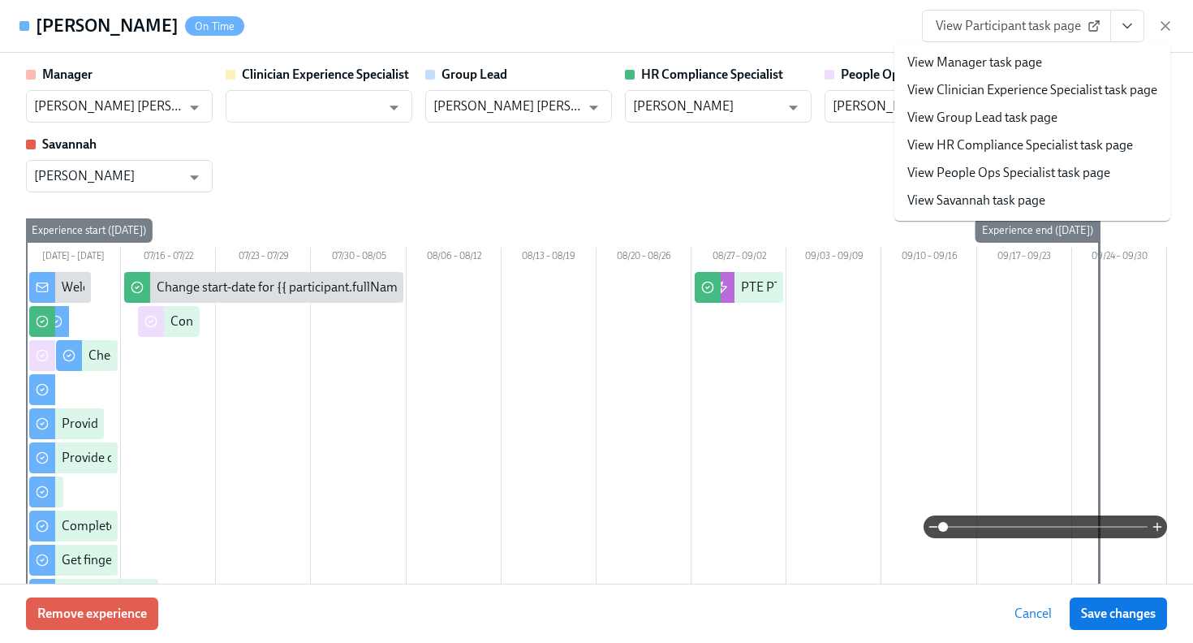
click at [1066, 149] on link "View HR Compliance Specialist task page" at bounding box center [1020, 145] width 226 height 18
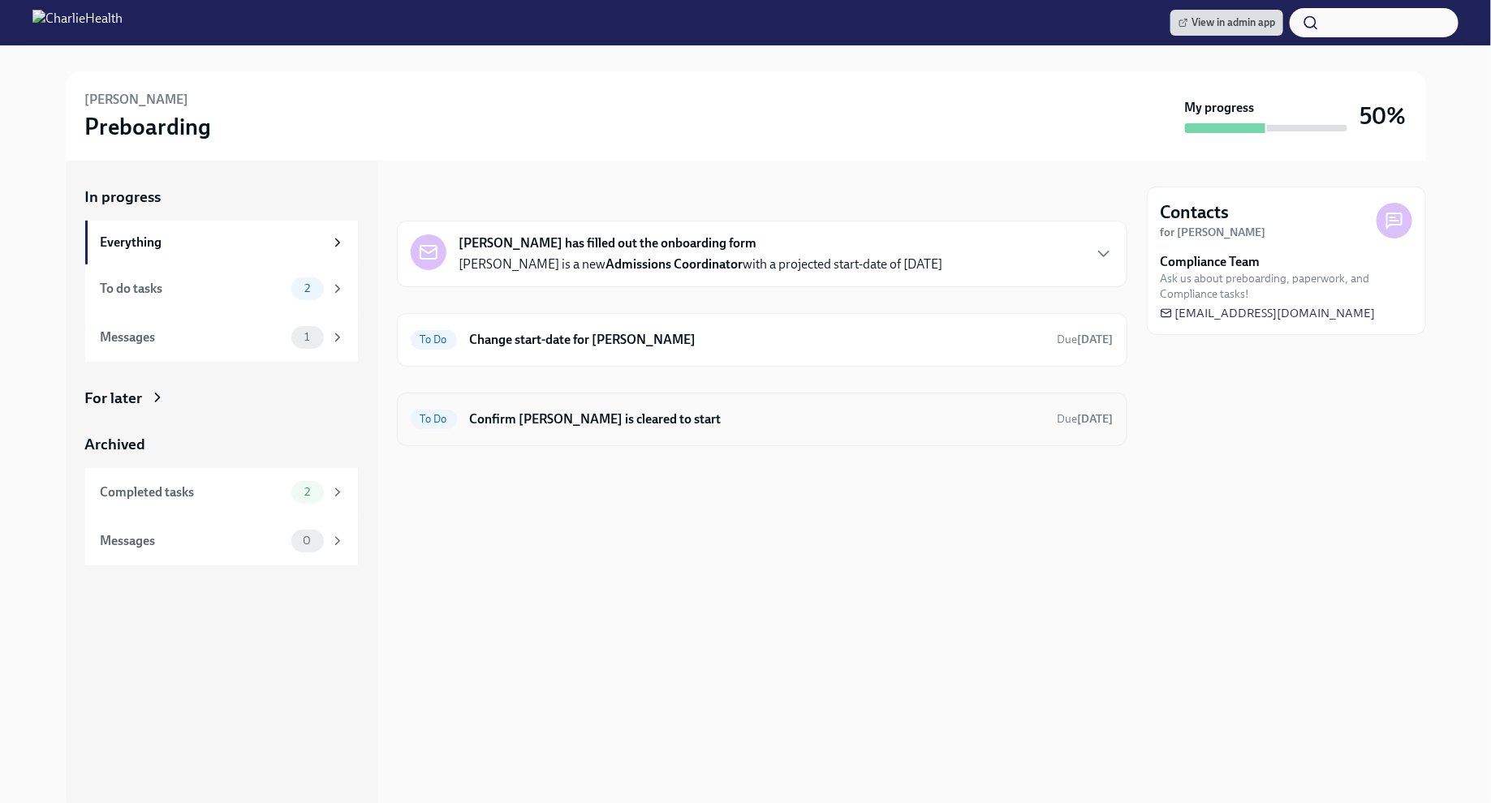
click at [936, 412] on h6 "Confirm Chloe Poole is cleared to start" at bounding box center [757, 420] width 575 height 18
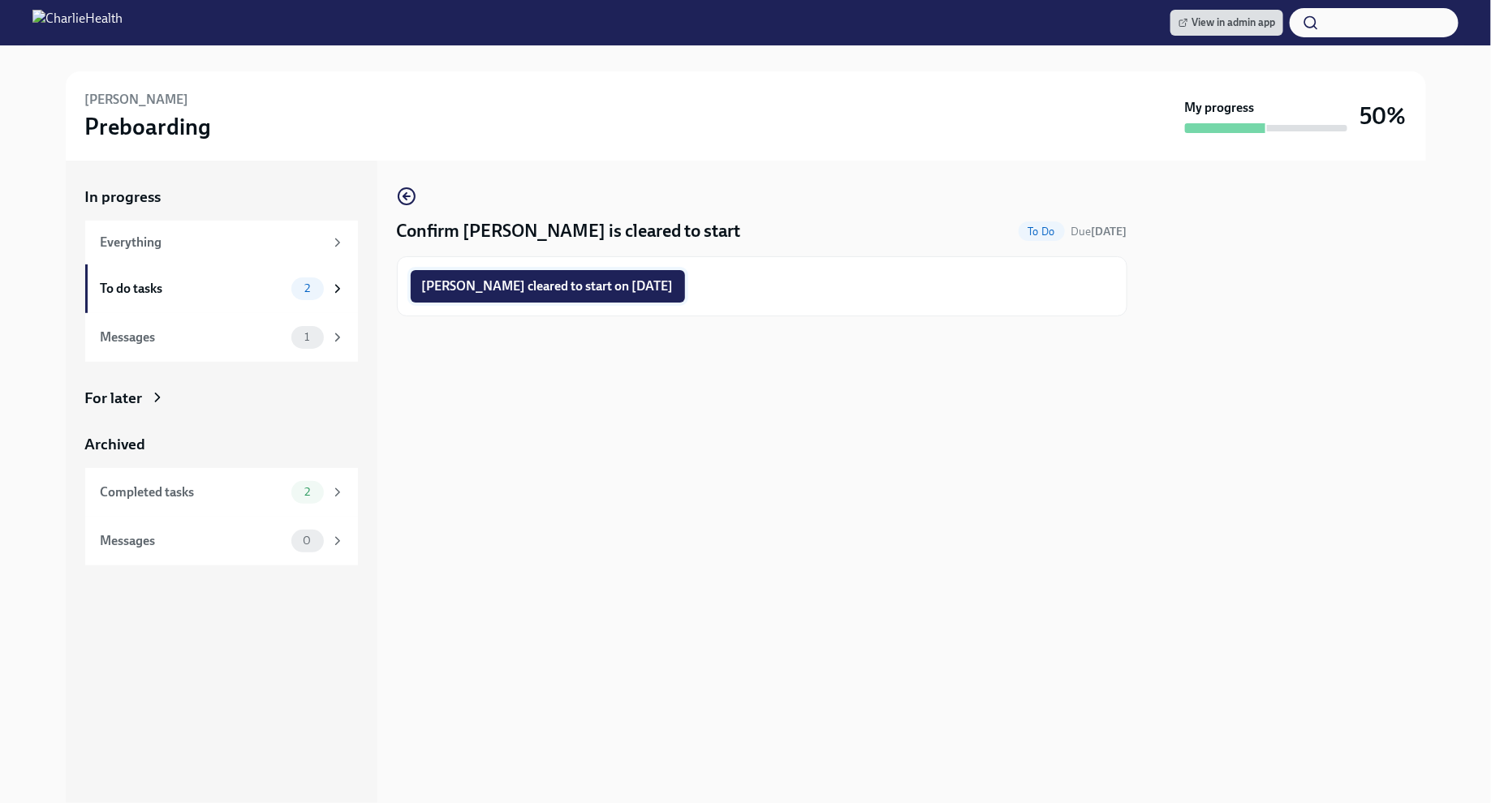
click at [655, 285] on span "Chloe Poole cleared to start on 09/02/2025" at bounding box center [548, 286] width 252 height 16
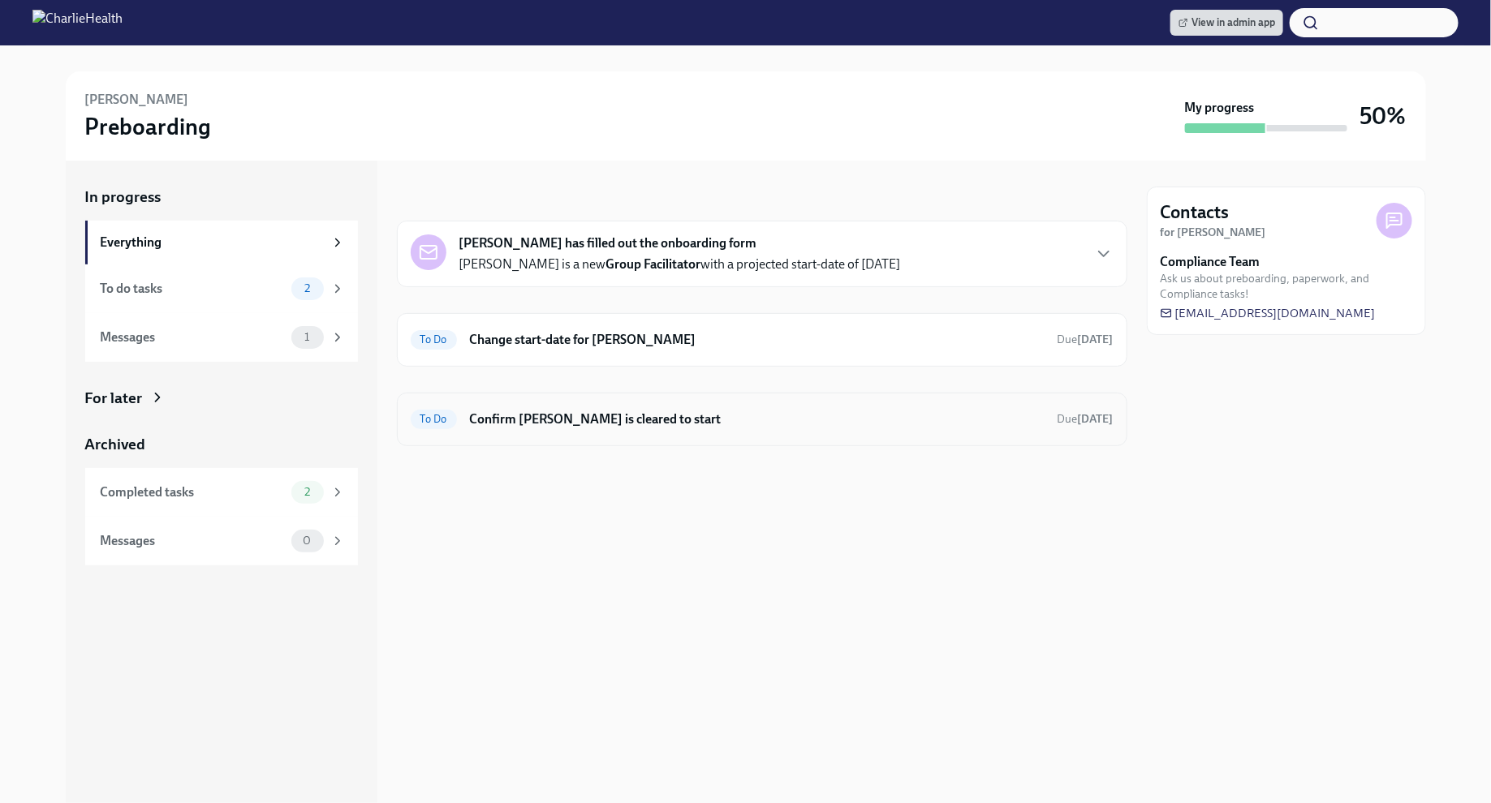
click at [939, 415] on h6 "Confirm [PERSON_NAME] is cleared to start" at bounding box center [757, 420] width 575 height 18
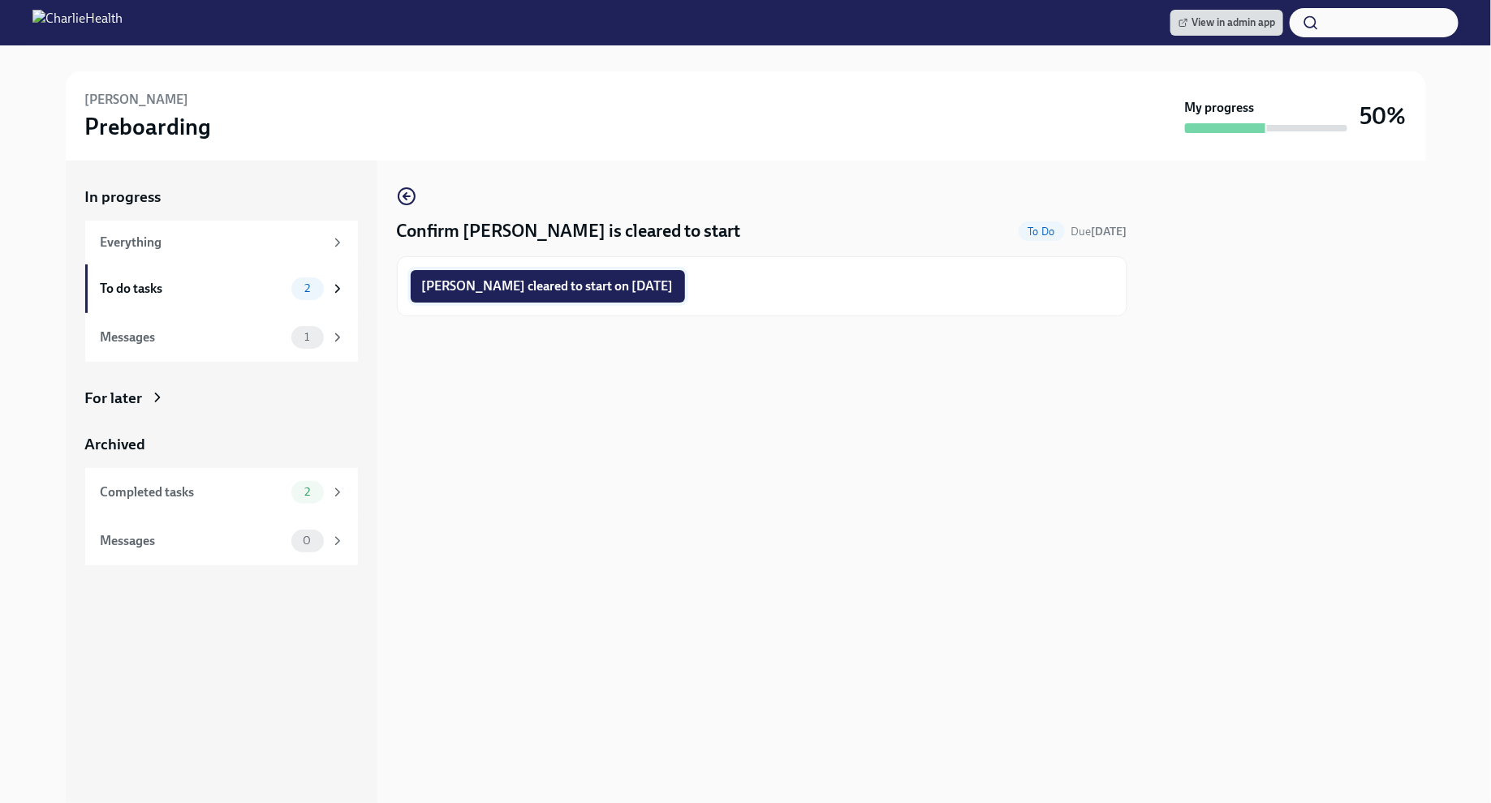
click at [674, 291] on span "[PERSON_NAME] cleared to start on [DATE]" at bounding box center [548, 286] width 252 height 16
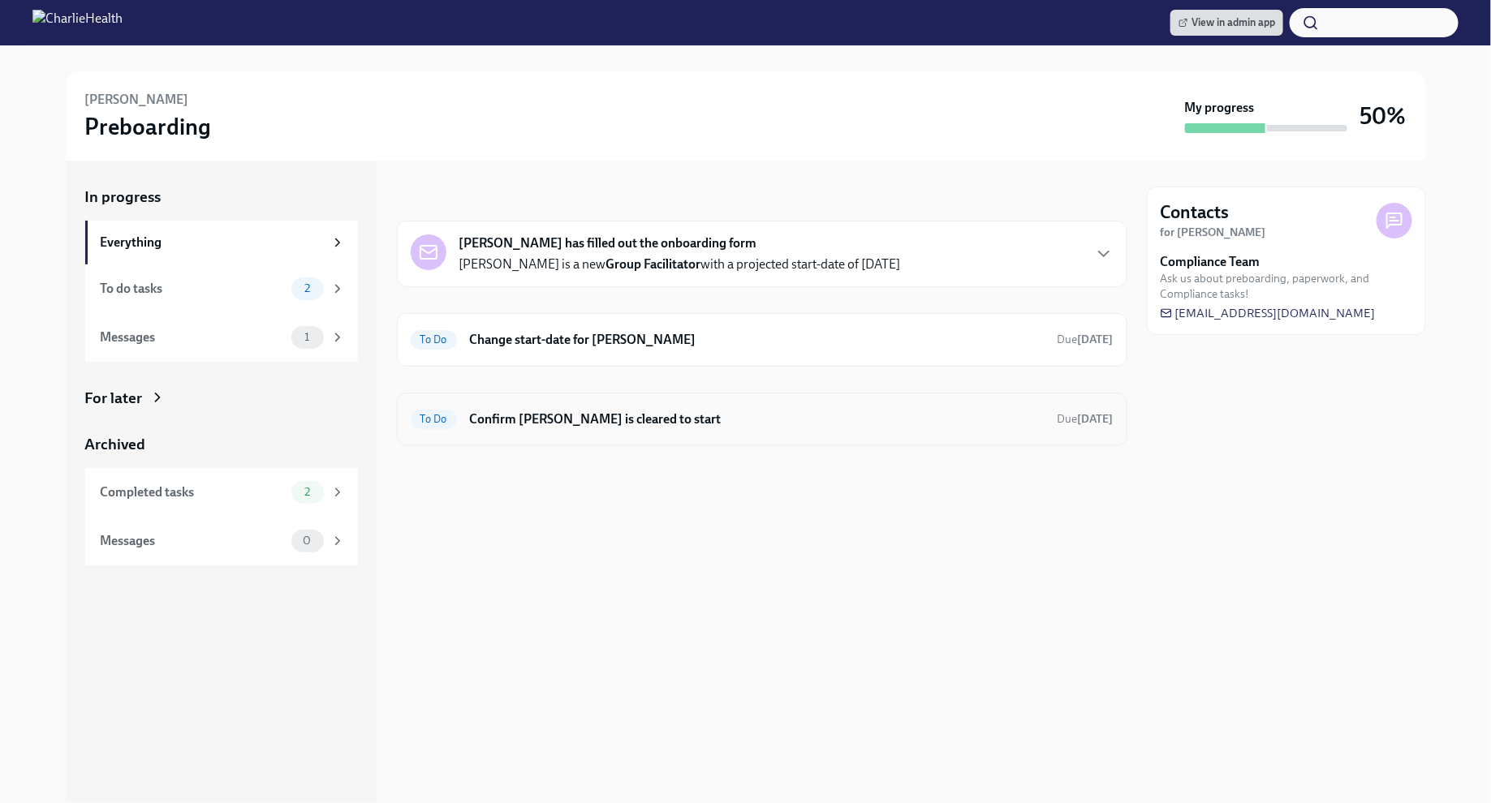
click at [784, 411] on h6 "Confirm Valerie Barrera is cleared to start" at bounding box center [757, 420] width 575 height 18
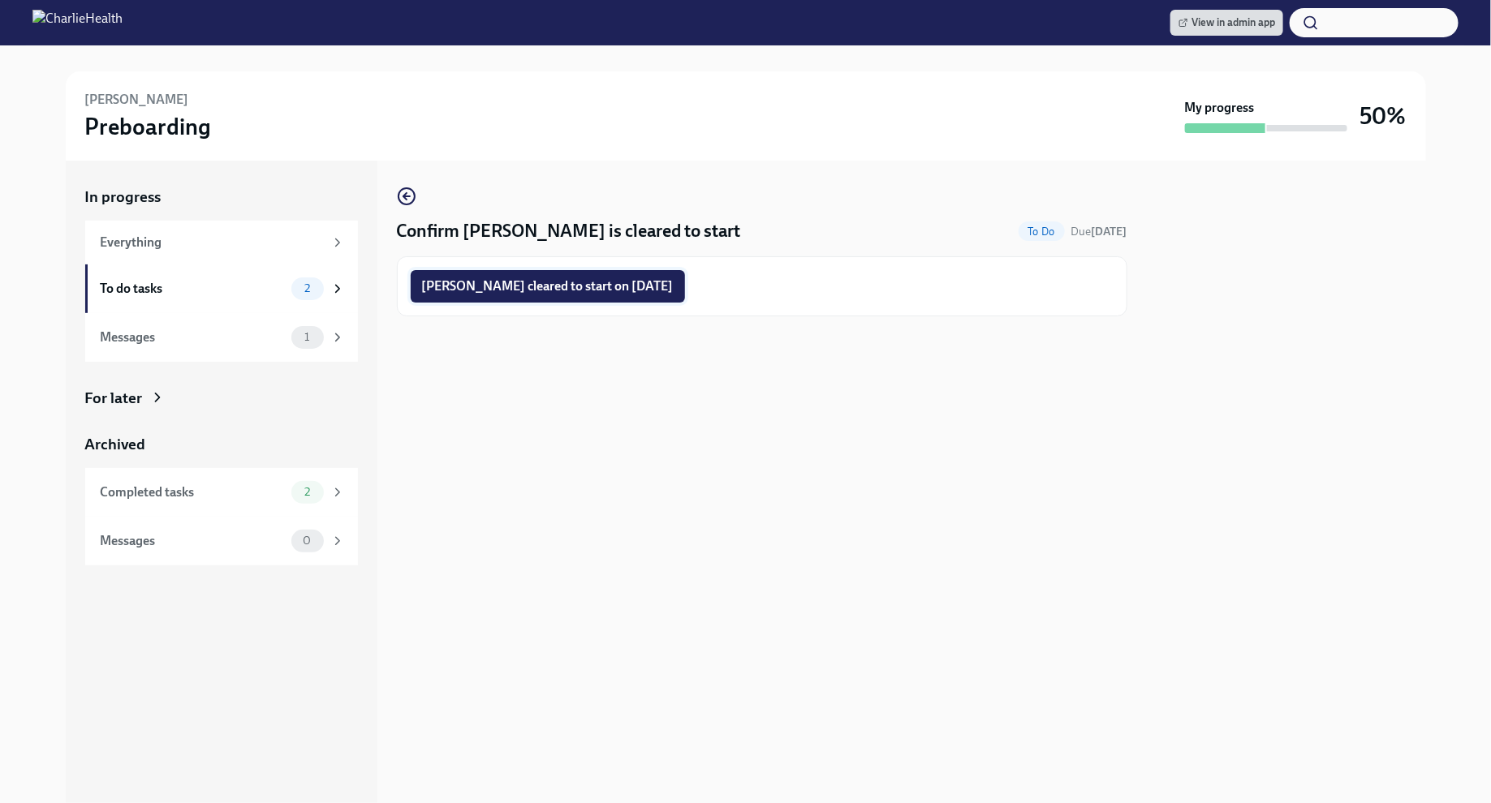
click at [625, 284] on span "Valerie Barrera cleared to start on 09/02/2025" at bounding box center [548, 286] width 252 height 16
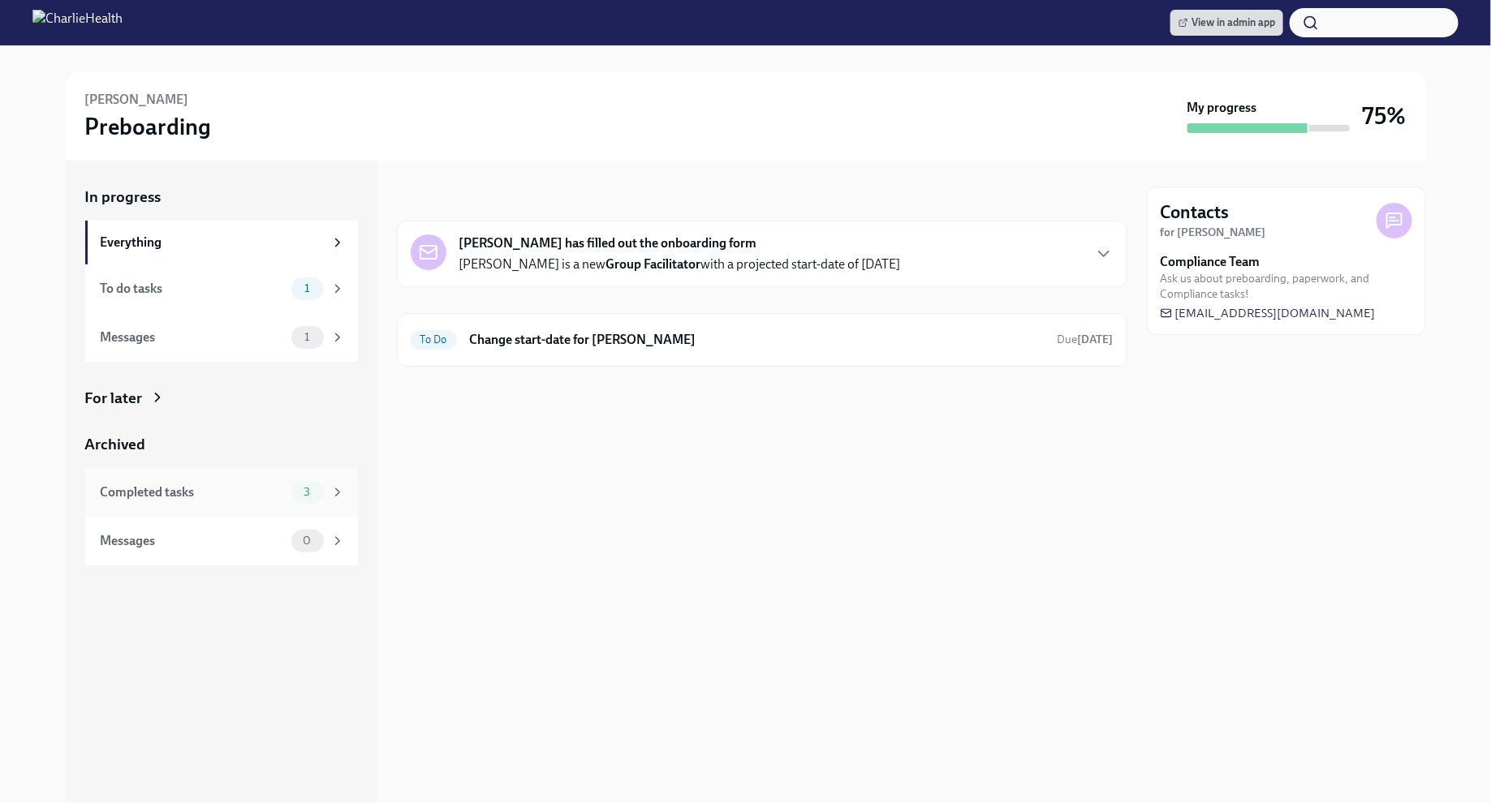
click at [338, 484] on div "3" at bounding box center [318, 492] width 54 height 23
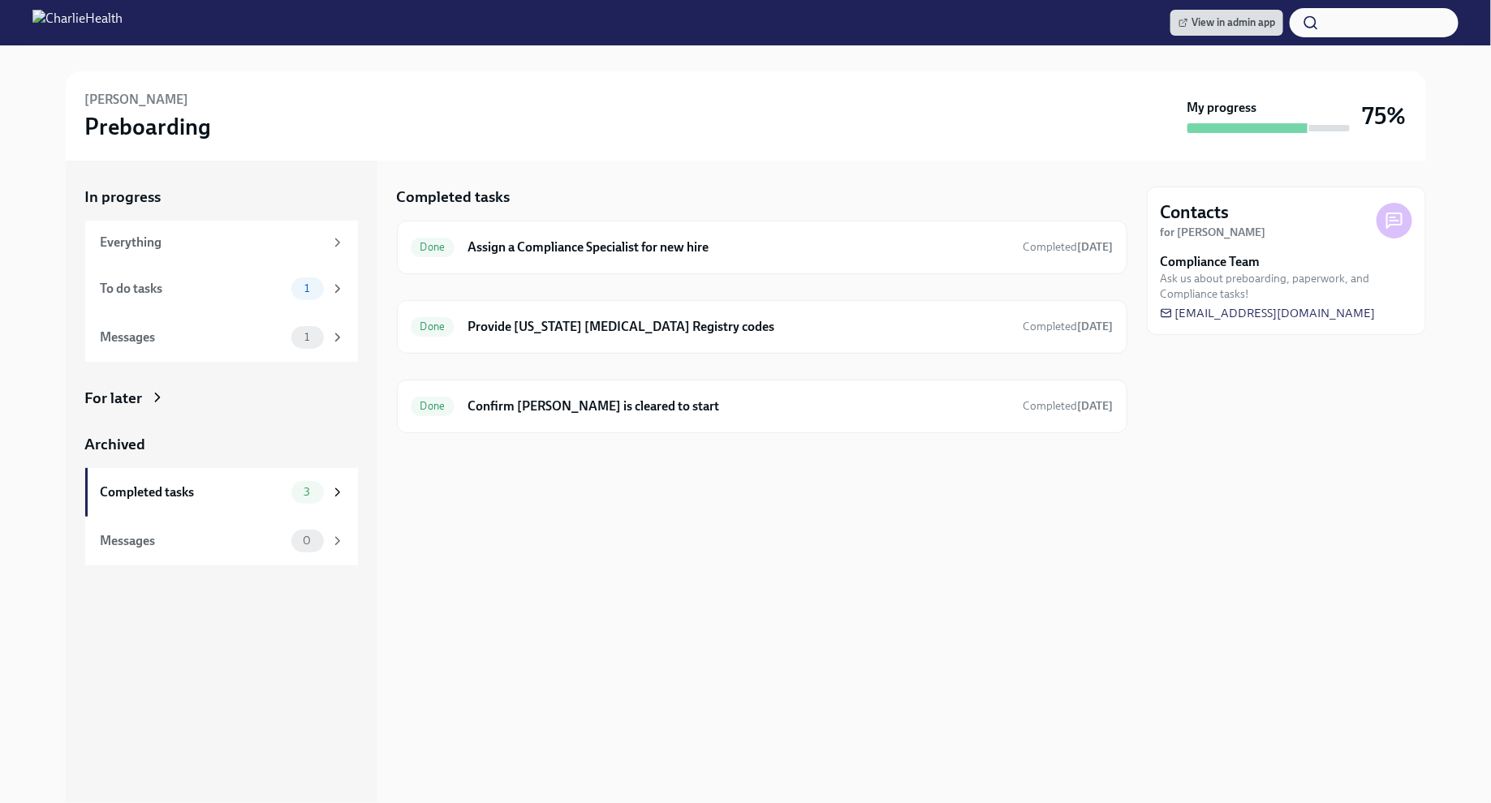
click at [657, 650] on div "Completed tasks Done Assign a Compliance Specialist for new hire Completed 13 d…" at bounding box center [762, 482] width 730 height 643
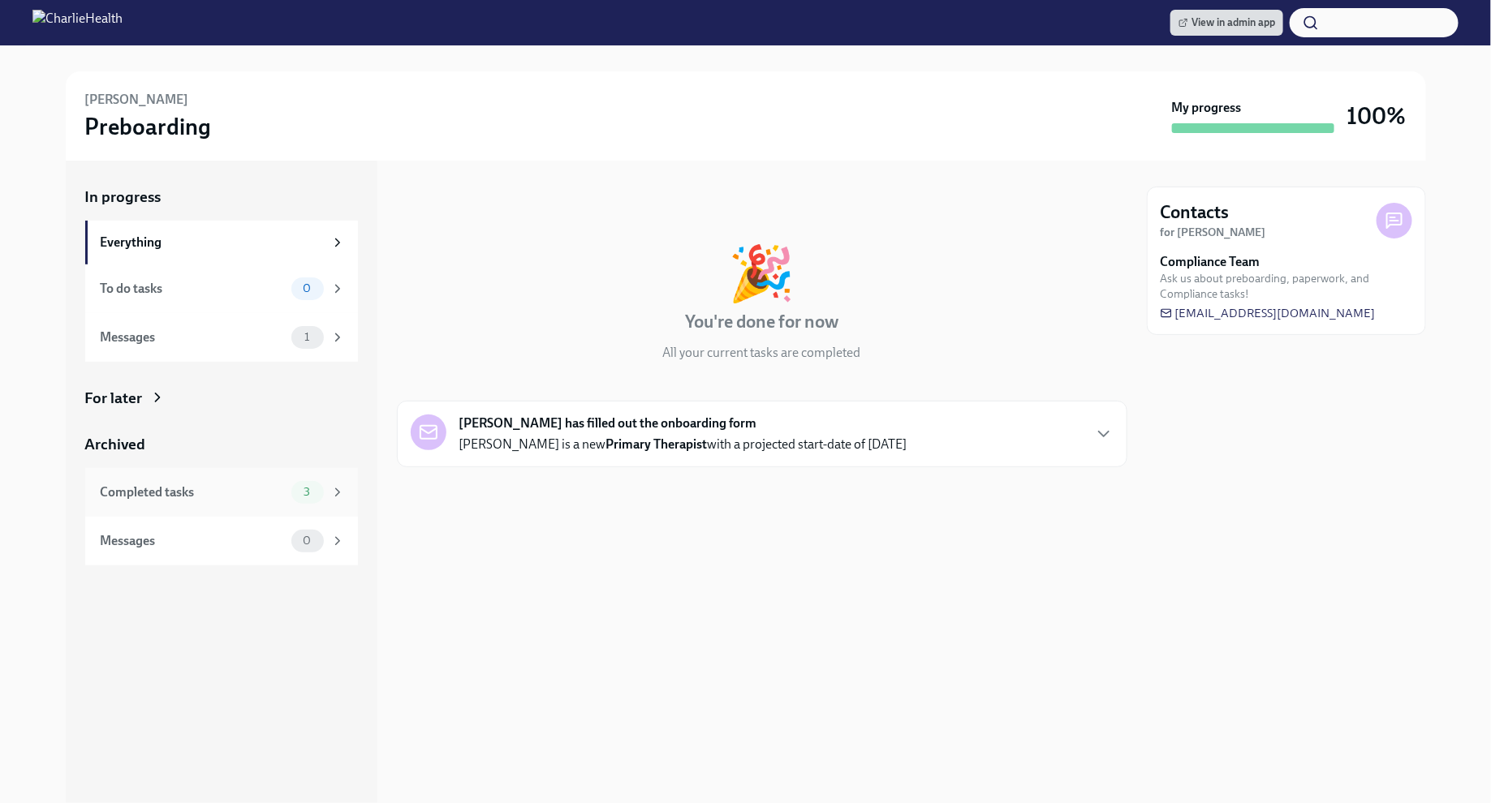
click at [320, 483] on div "3" at bounding box center [318, 492] width 54 height 23
click at [307, 498] on span "3" at bounding box center [307, 492] width 26 height 12
click at [298, 488] on span "3" at bounding box center [307, 492] width 26 height 12
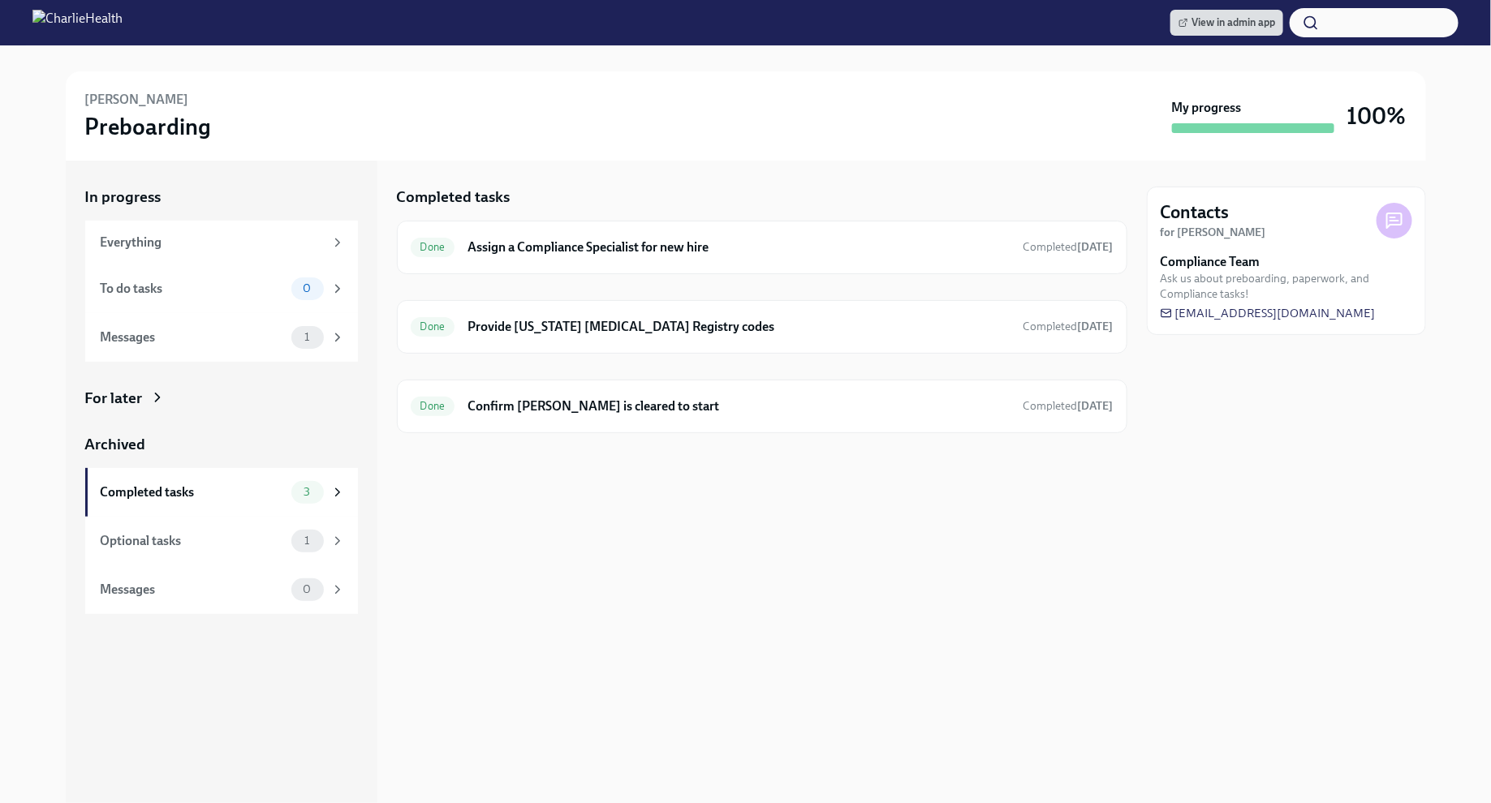
click at [595, 641] on div "Completed tasks Done Assign a Compliance Specialist for new hire Completed [DAT…" at bounding box center [762, 482] width 730 height 643
